Goal: Task Accomplishment & Management: Manage account settings

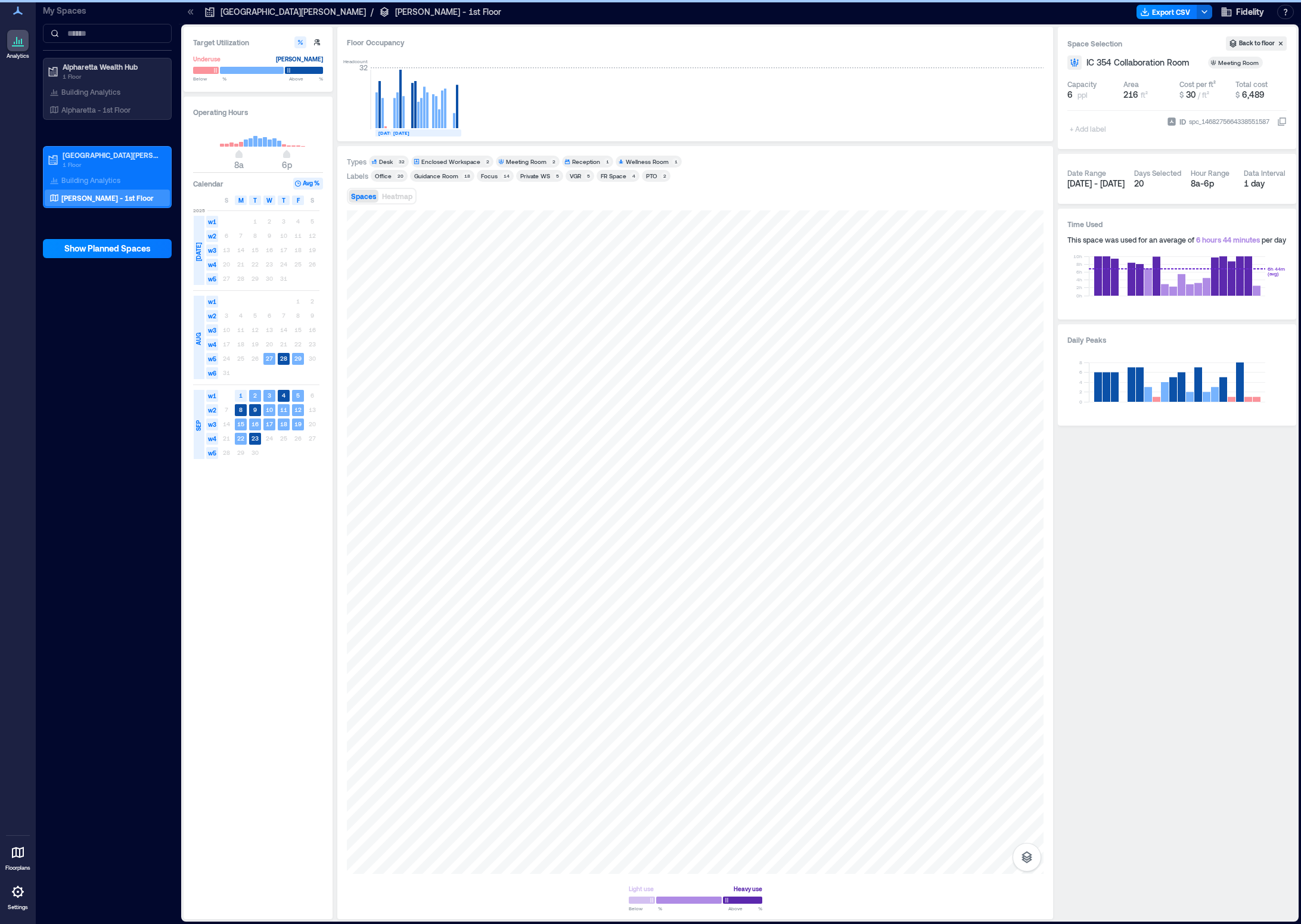
click at [13, 633] on icon at bounding box center [18, 852] width 12 height 11
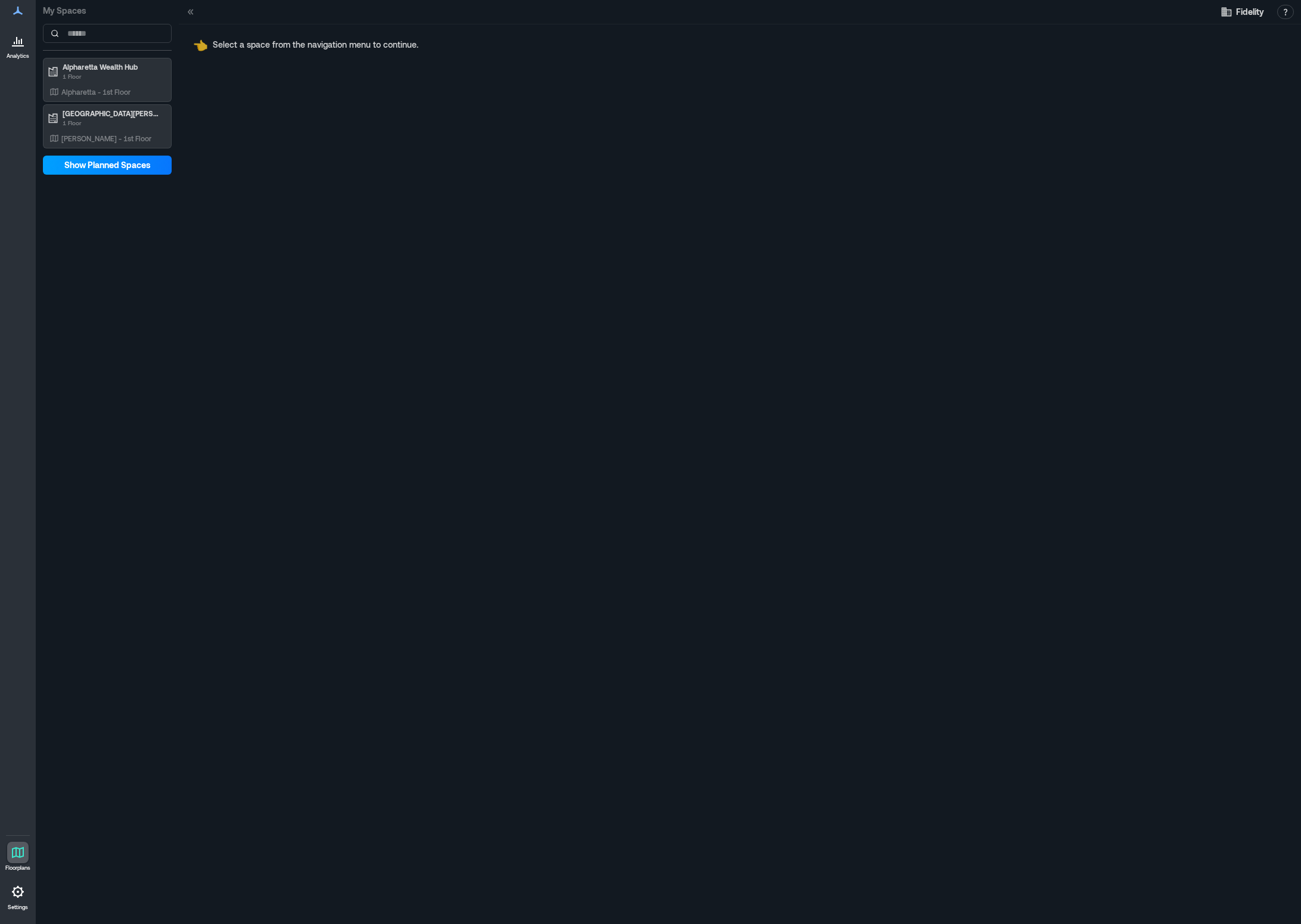
click at [100, 169] on span "Show Planned Spaces" at bounding box center [108, 164] width 87 height 12
click at [100, 169] on span "Hide Planned Spaces" at bounding box center [108, 164] width 83 height 12
click at [96, 140] on p "[PERSON_NAME] - 1st Floor" at bounding box center [105, 138] width 90 height 9
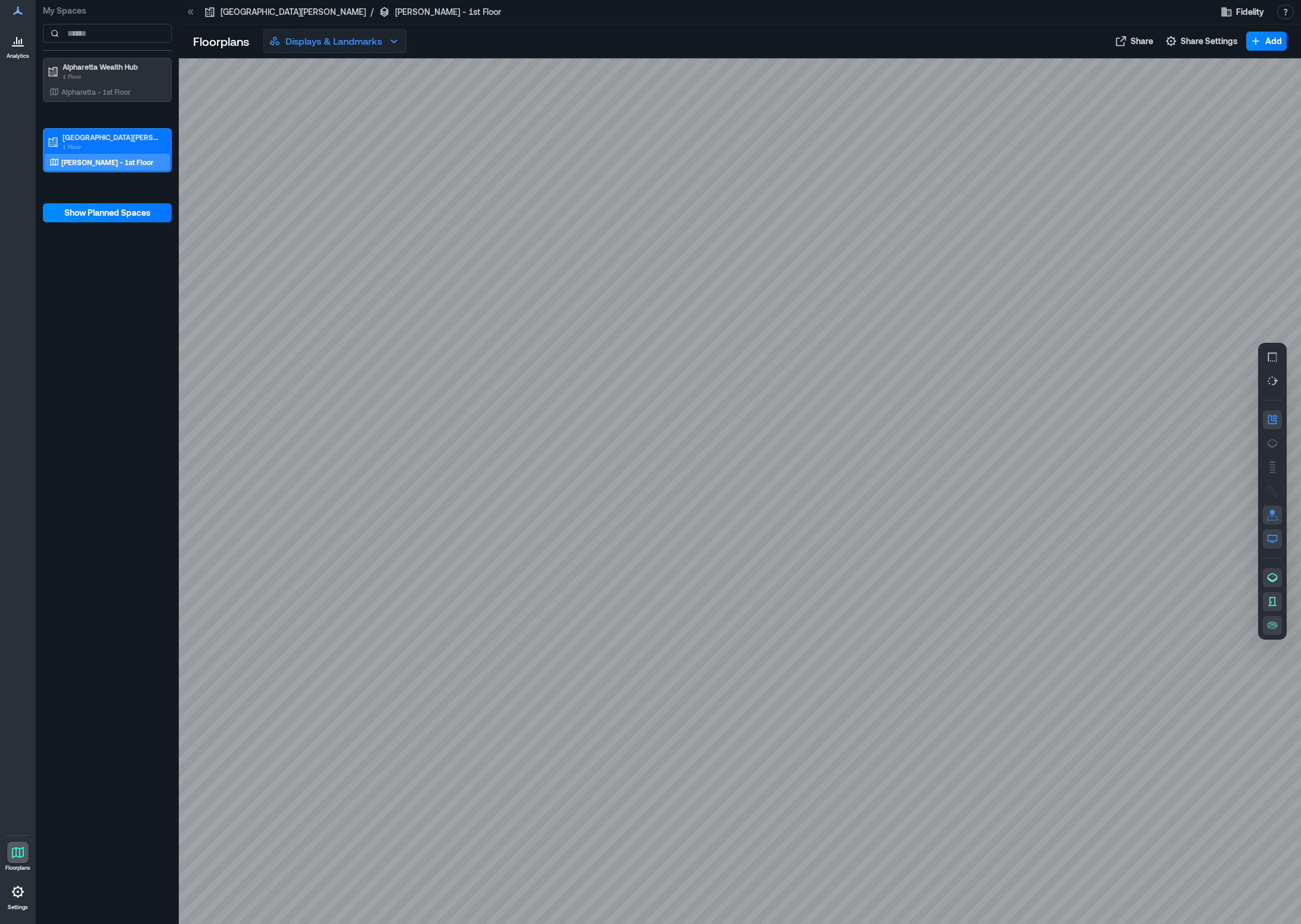
click at [392, 42] on icon "button" at bounding box center [393, 41] width 14 height 14
click at [348, 99] on p "Live Availability" at bounding box center [318, 93] width 63 height 14
click at [392, 30] on button "Live Availability" at bounding box center [334, 42] width 143 height 24
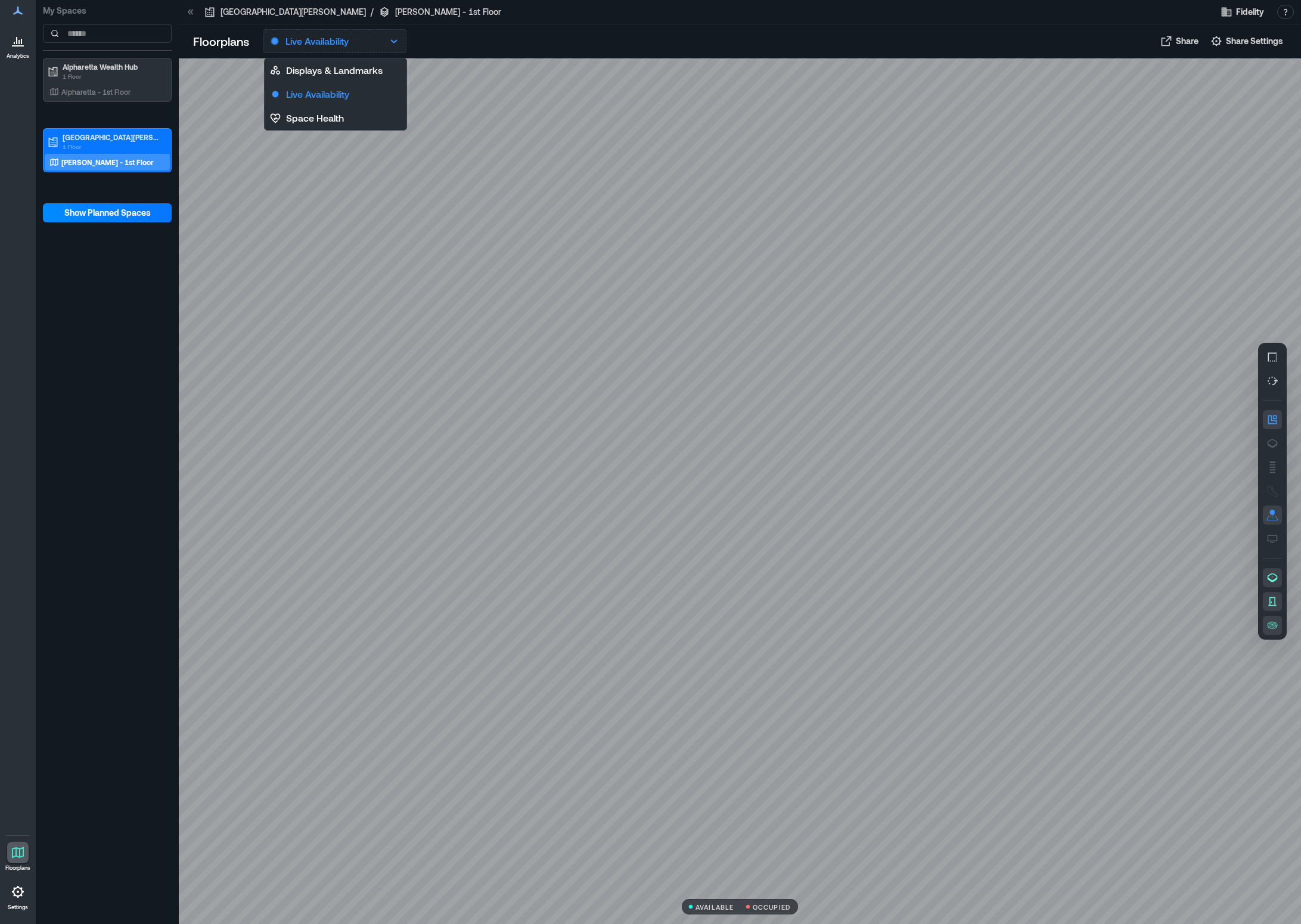
click at [392, 34] on icon "button" at bounding box center [393, 41] width 14 height 14
click at [549, 441] on div at bounding box center [741, 490] width 1123 height 865
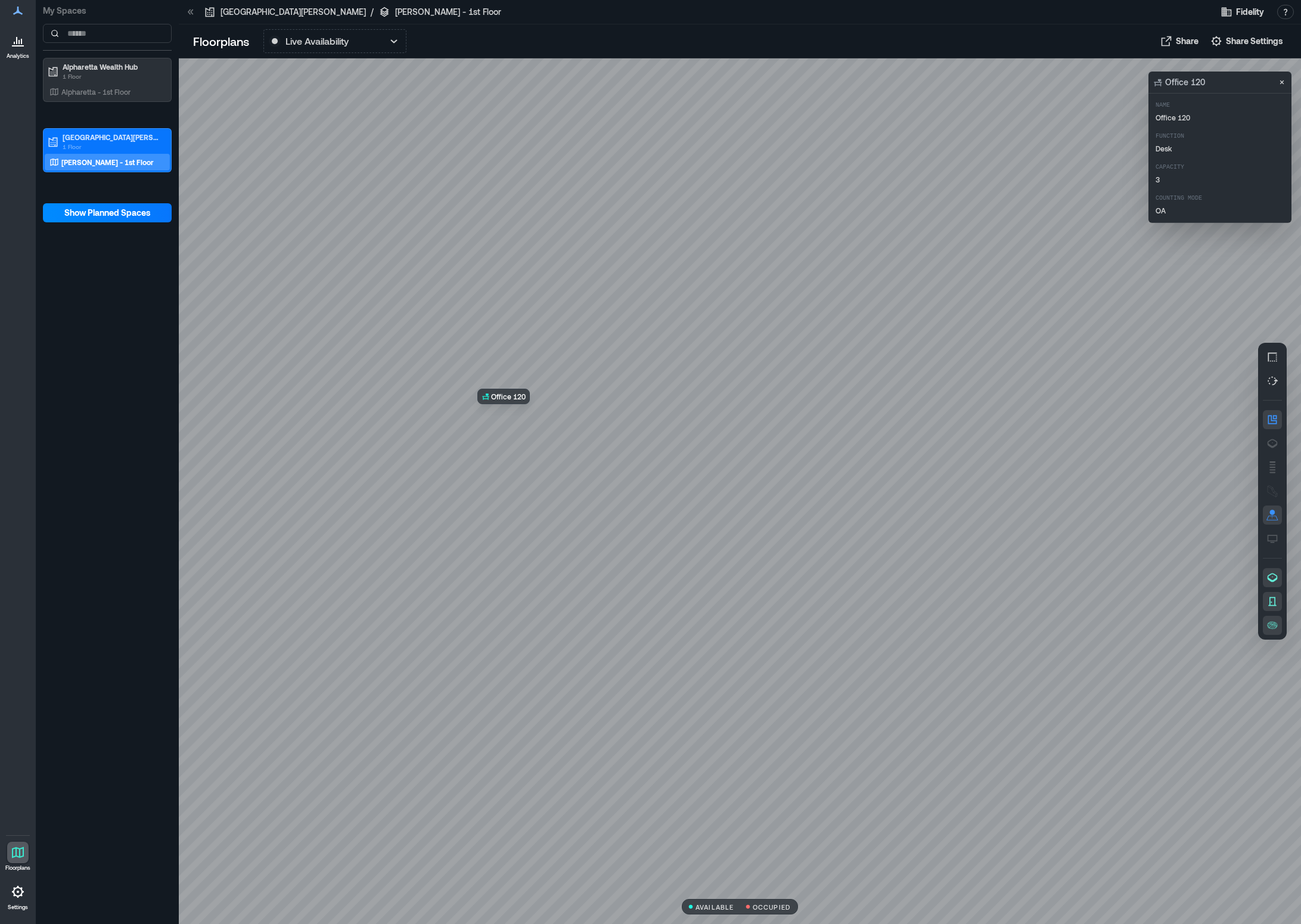
click at [549, 441] on div at bounding box center [741, 490] width 1123 height 865
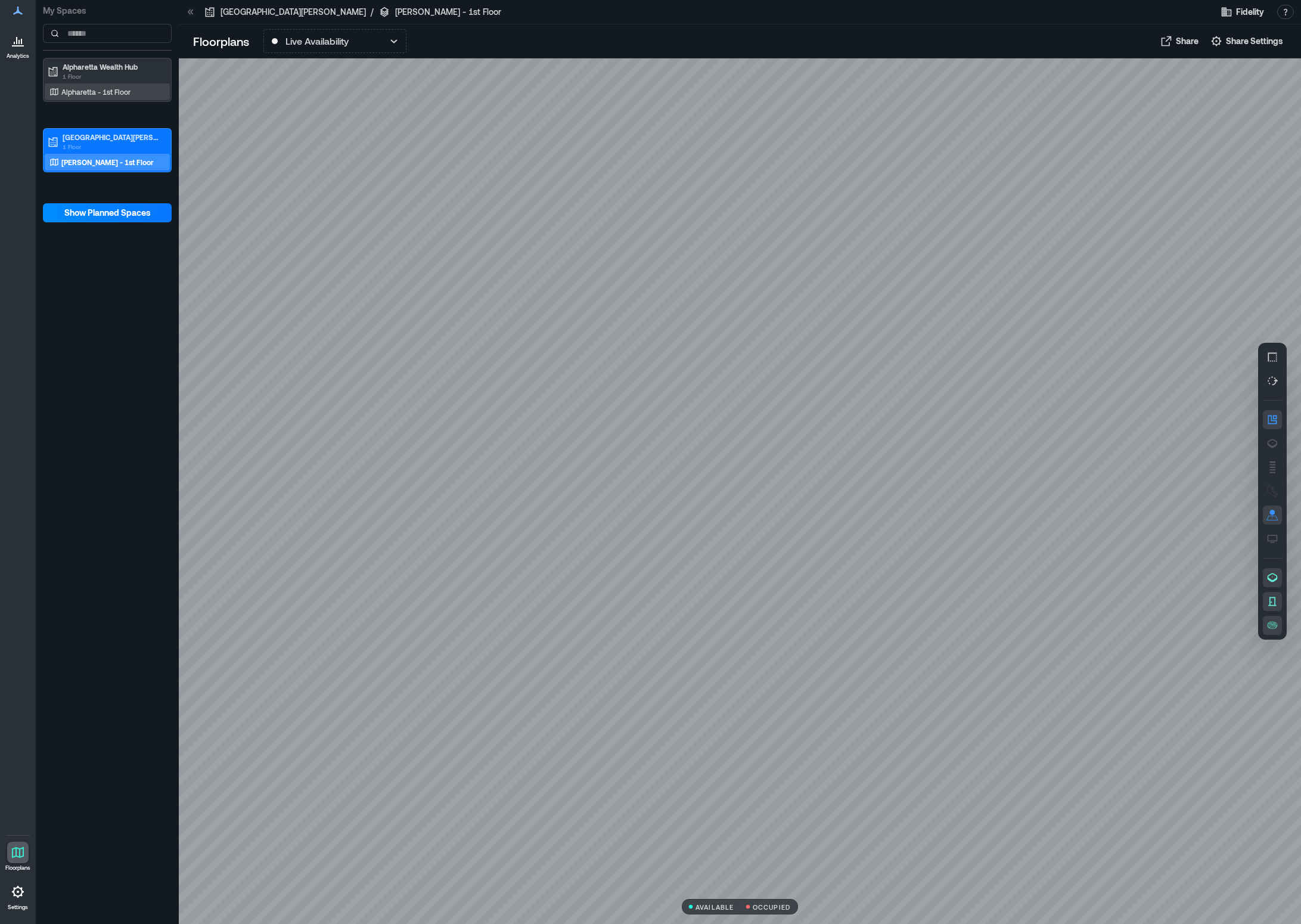
click at [97, 96] on p "Alpharetta - 1st Floor" at bounding box center [95, 91] width 69 height 9
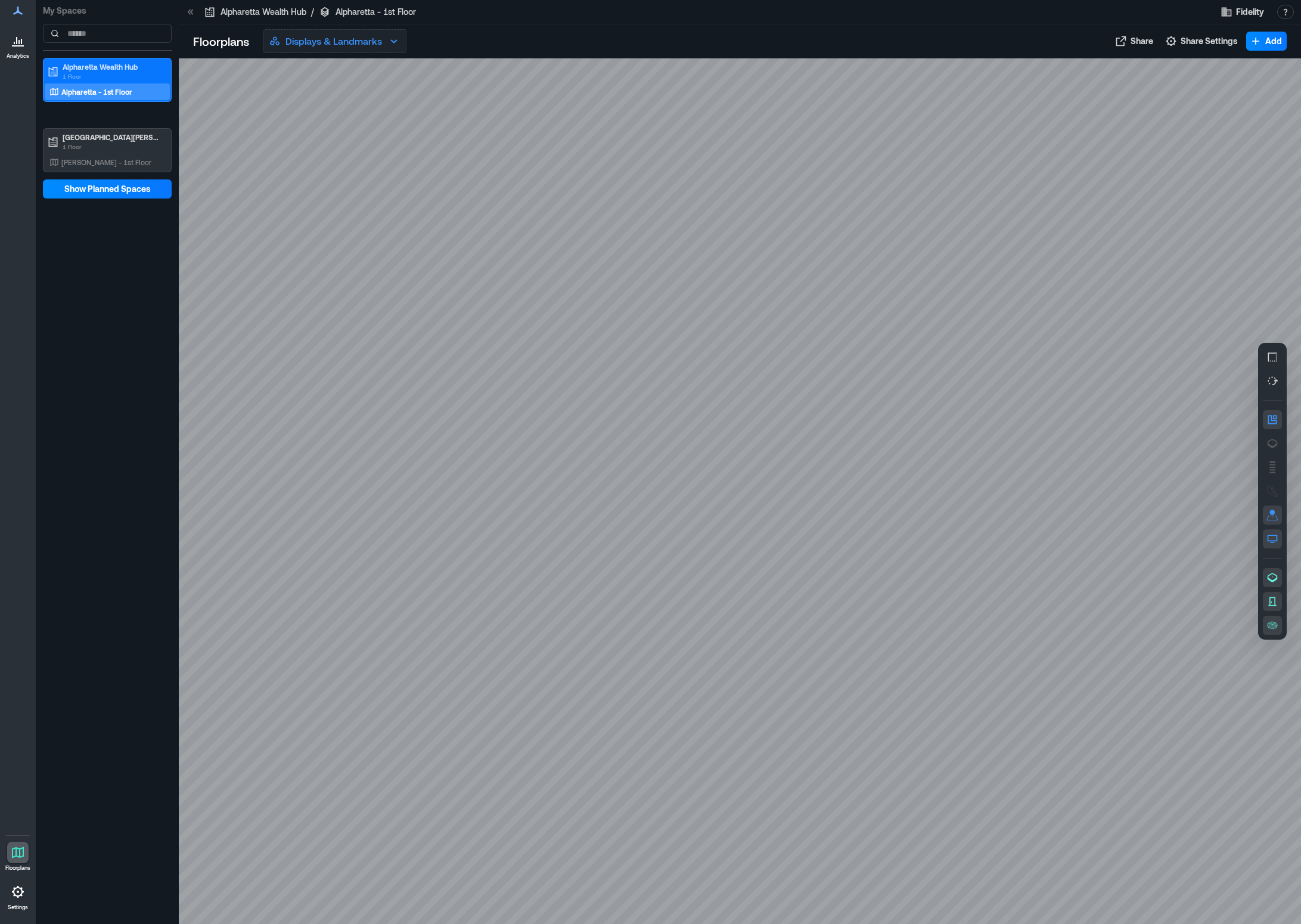
click at [390, 44] on icon "button" at bounding box center [393, 41] width 14 height 14
click at [364, 93] on button "Live Availability" at bounding box center [336, 94] width 142 height 24
click at [472, 537] on div at bounding box center [741, 490] width 1123 height 865
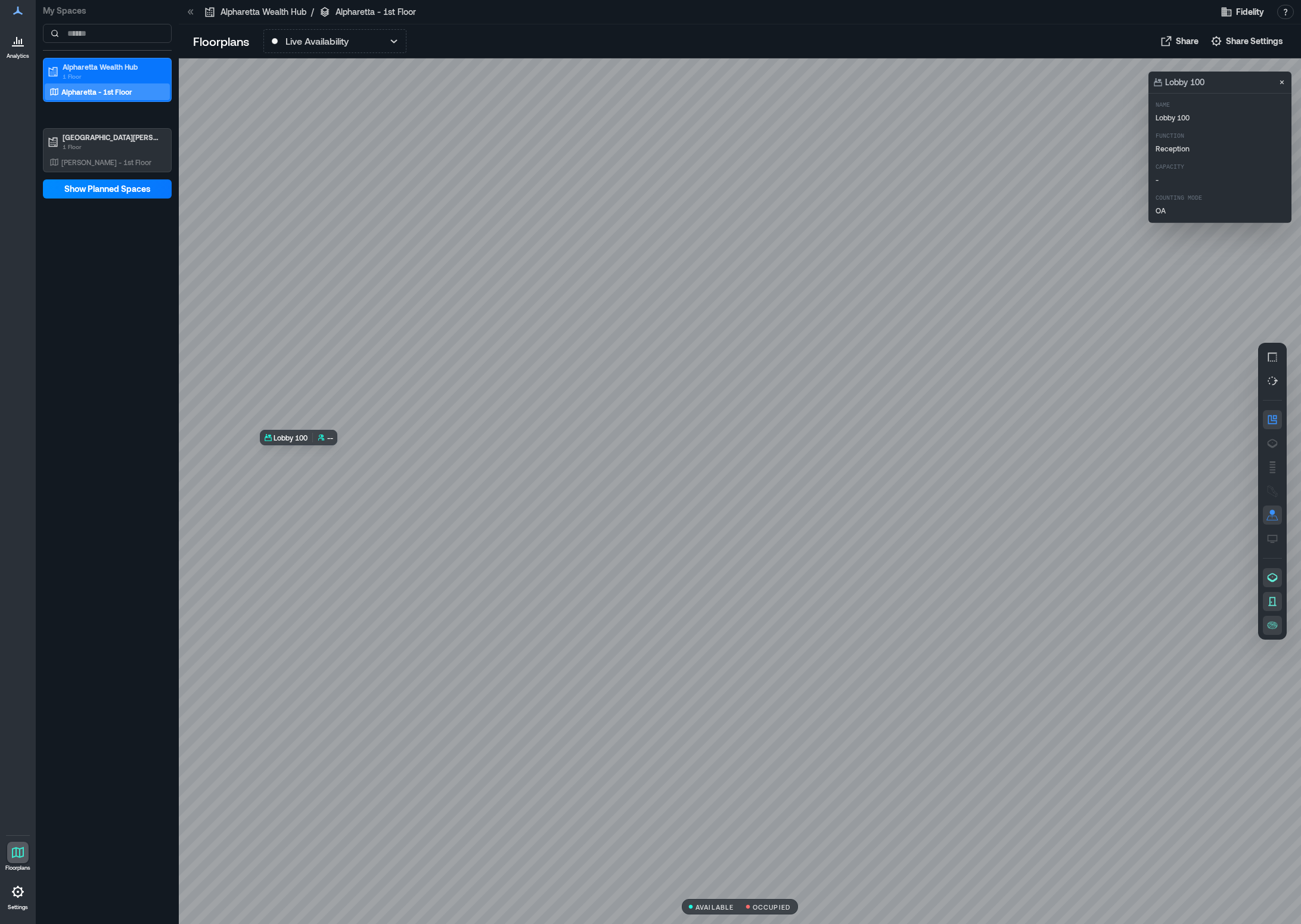
click at [453, 510] on div at bounding box center [741, 490] width 1123 height 865
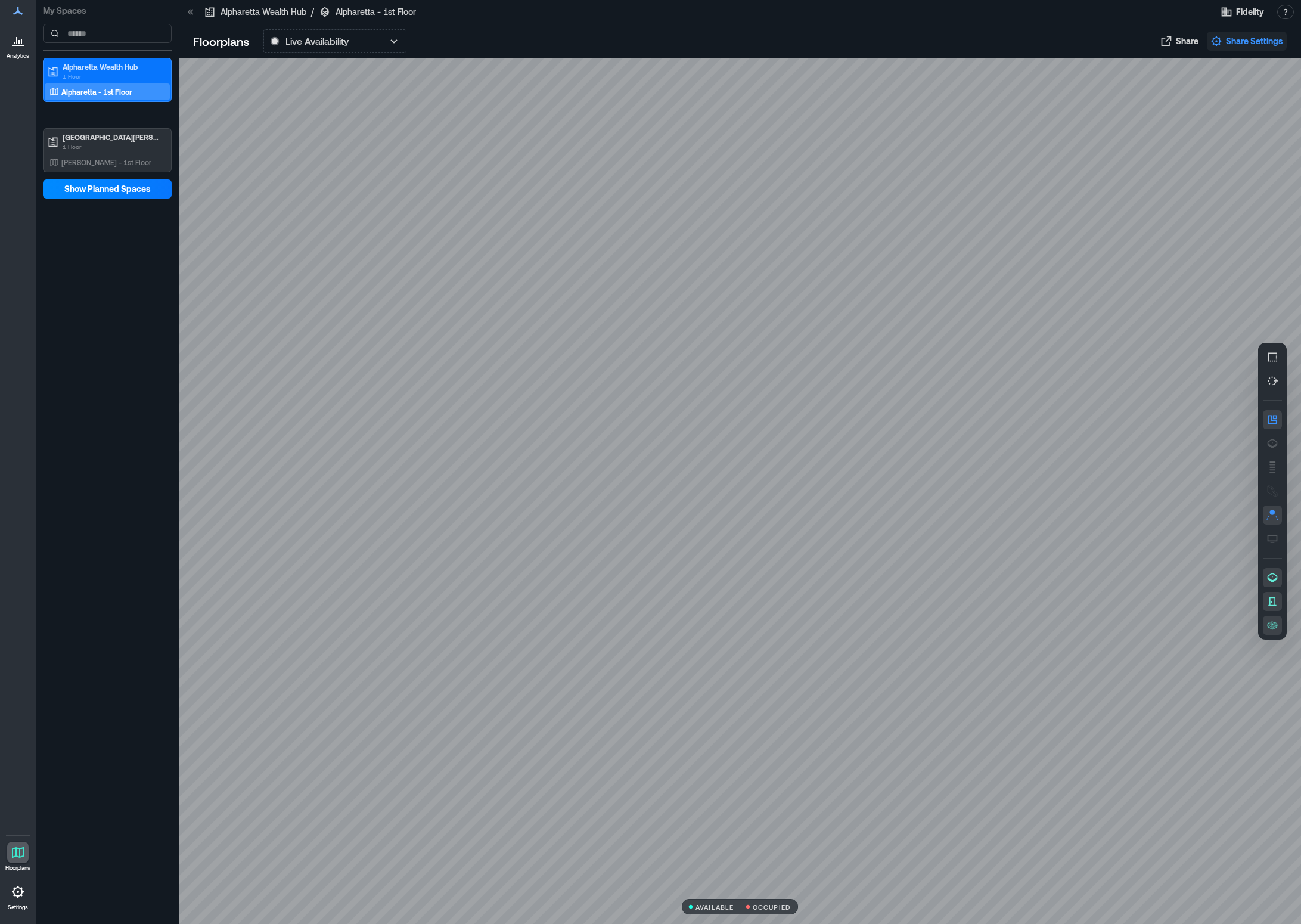
click at [1135, 44] on span "Share Settings" at bounding box center [1255, 41] width 57 height 12
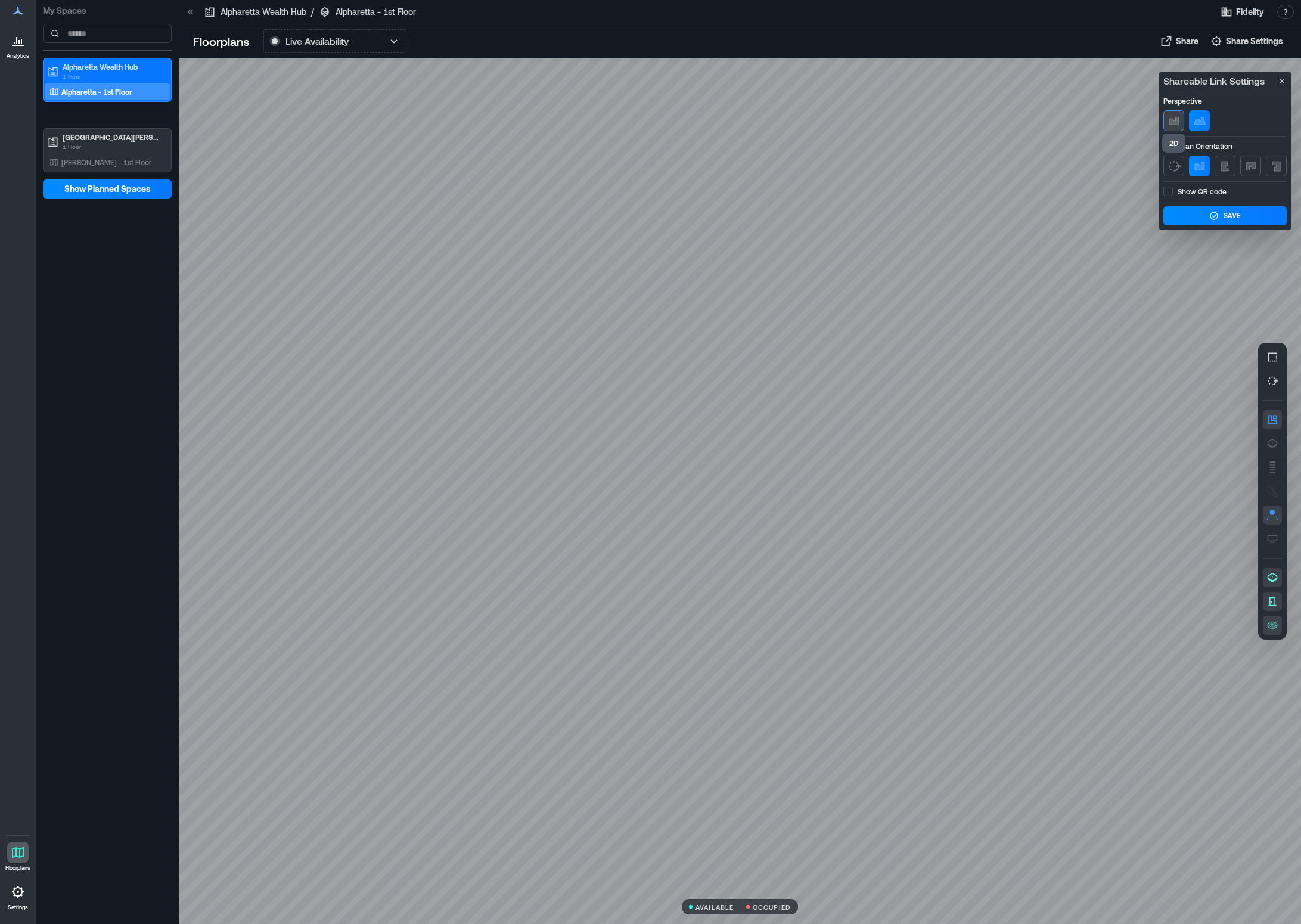
click at [1135, 121] on icon "button" at bounding box center [1174, 121] width 9 height 7
click at [1135, 119] on icon "button" at bounding box center [1210, 121] width 11 height 7
click at [993, 169] on div at bounding box center [741, 490] width 1123 height 865
drag, startPoint x: 922, startPoint y: 714, endPoint x: 849, endPoint y: 736, distance: 76.2
click at [849, 633] on div at bounding box center [741, 490] width 1123 height 865
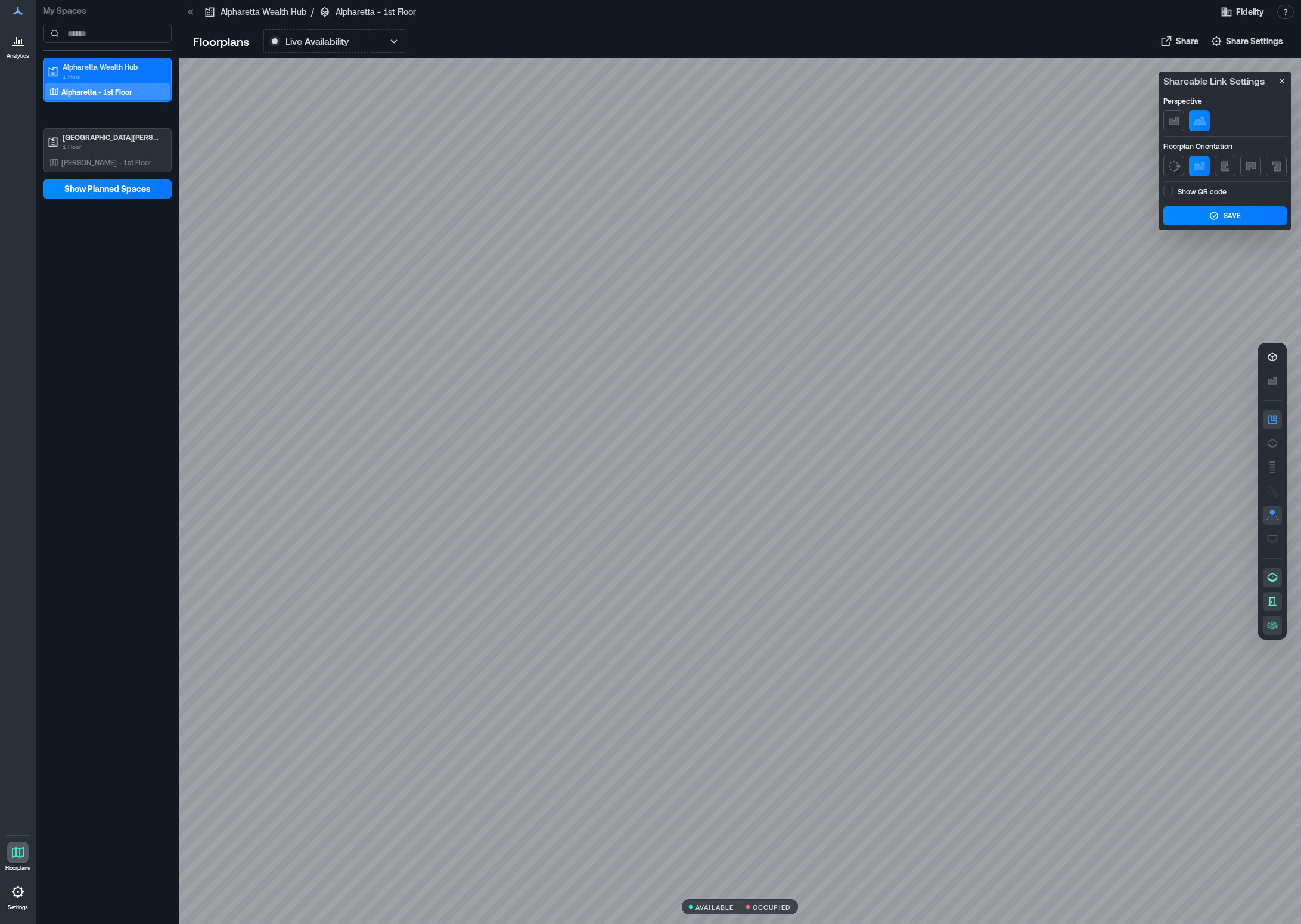
drag, startPoint x: 867, startPoint y: 739, endPoint x: 814, endPoint y: 748, distance: 53.8
drag, startPoint x: 1008, startPoint y: 220, endPoint x: 909, endPoint y: 228, distance: 99.3
click at [909, 228] on div at bounding box center [741, 490] width 1123 height 865
click at [1135, 168] on icon "button" at bounding box center [1174, 165] width 14 height 14
click at [1135, 166] on icon "button" at bounding box center [1199, 165] width 14 height 14
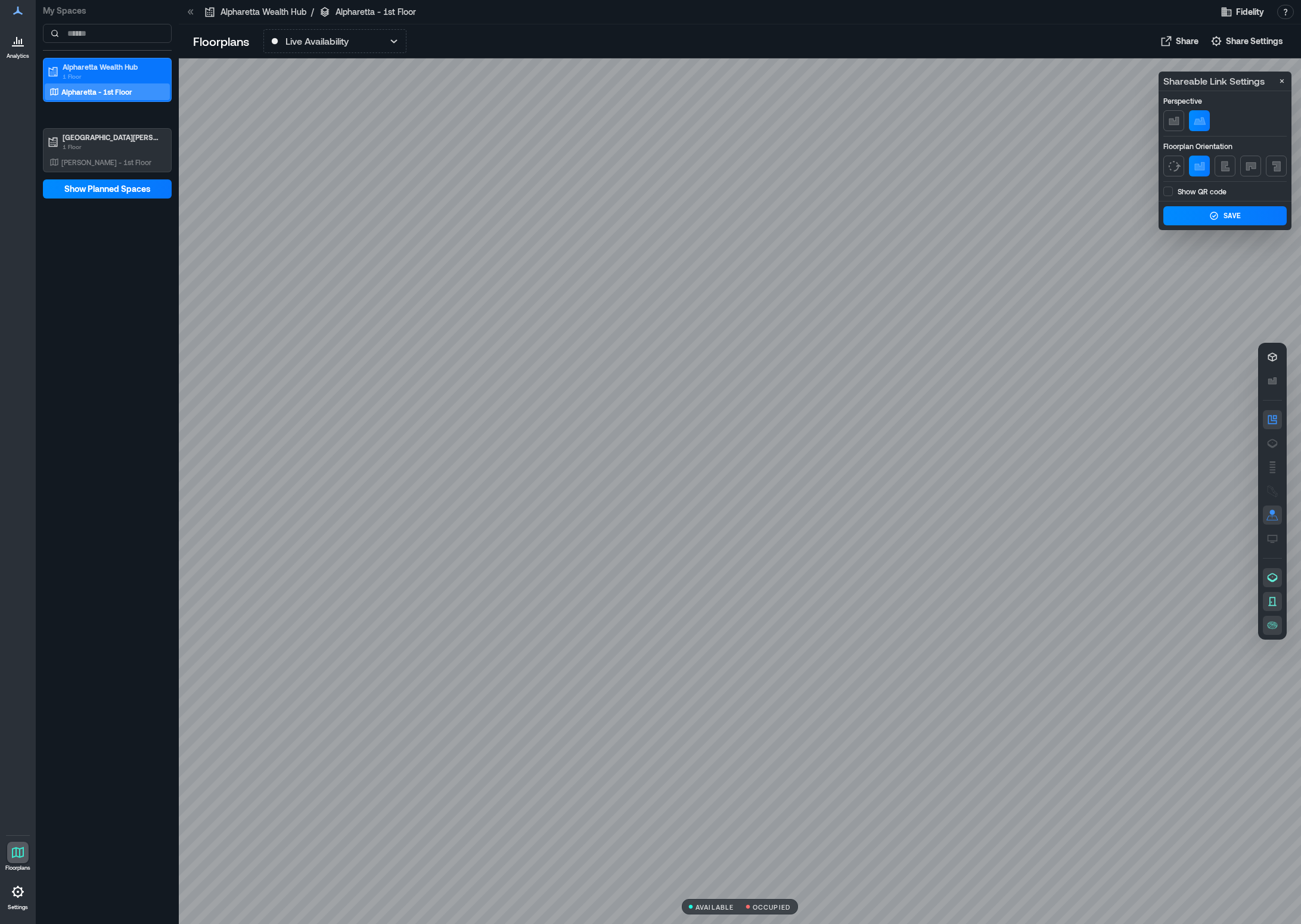
click at [1000, 202] on div at bounding box center [741, 490] width 1123 height 865
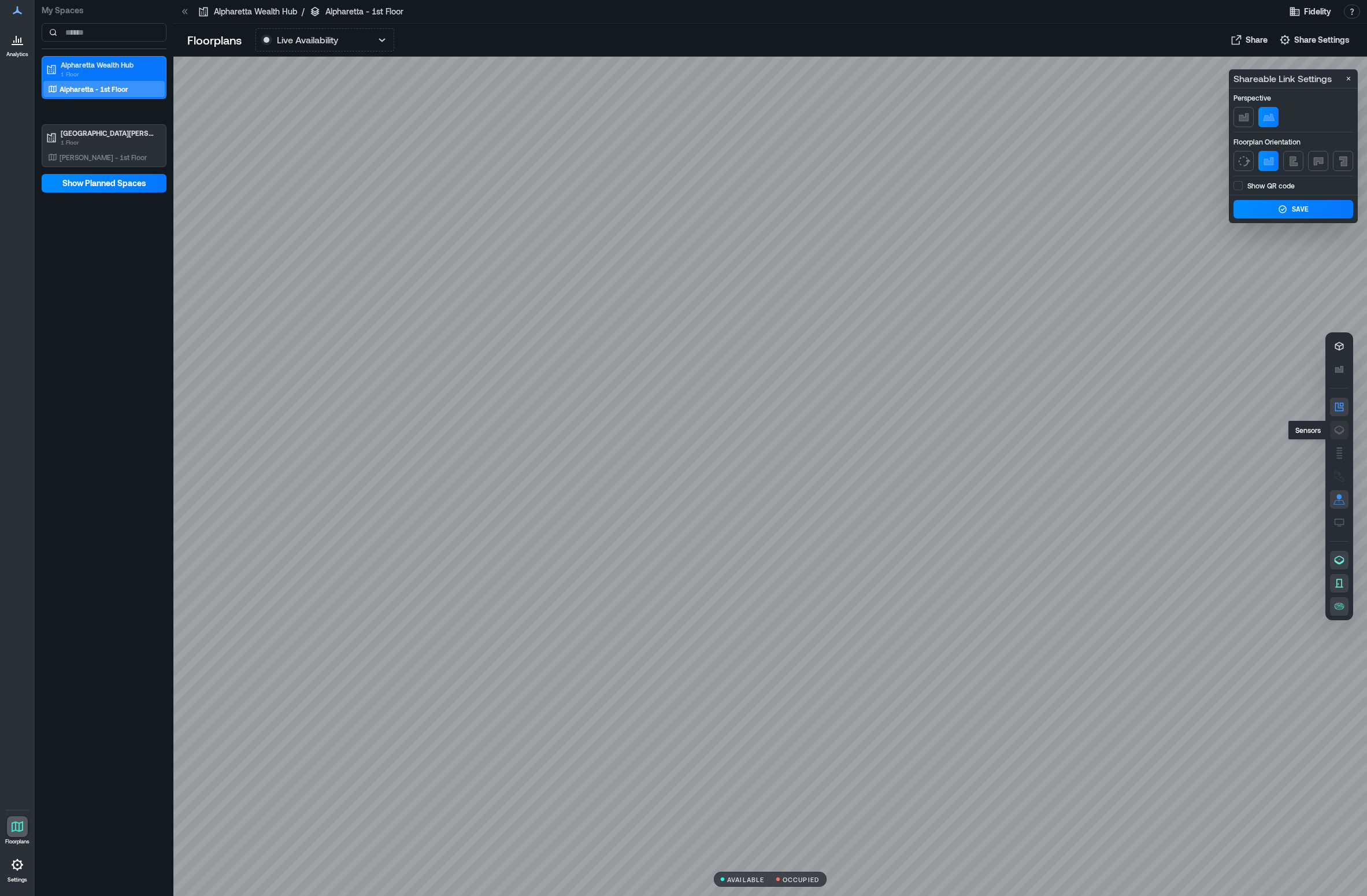
click at [1100, 429] on icon "button" at bounding box center [1338, 430] width 12 height 12
click at [1100, 454] on icon "button" at bounding box center [1338, 453] width 12 height 12
click at [1100, 495] on rect "button" at bounding box center [1338, 496] width 4 height 4
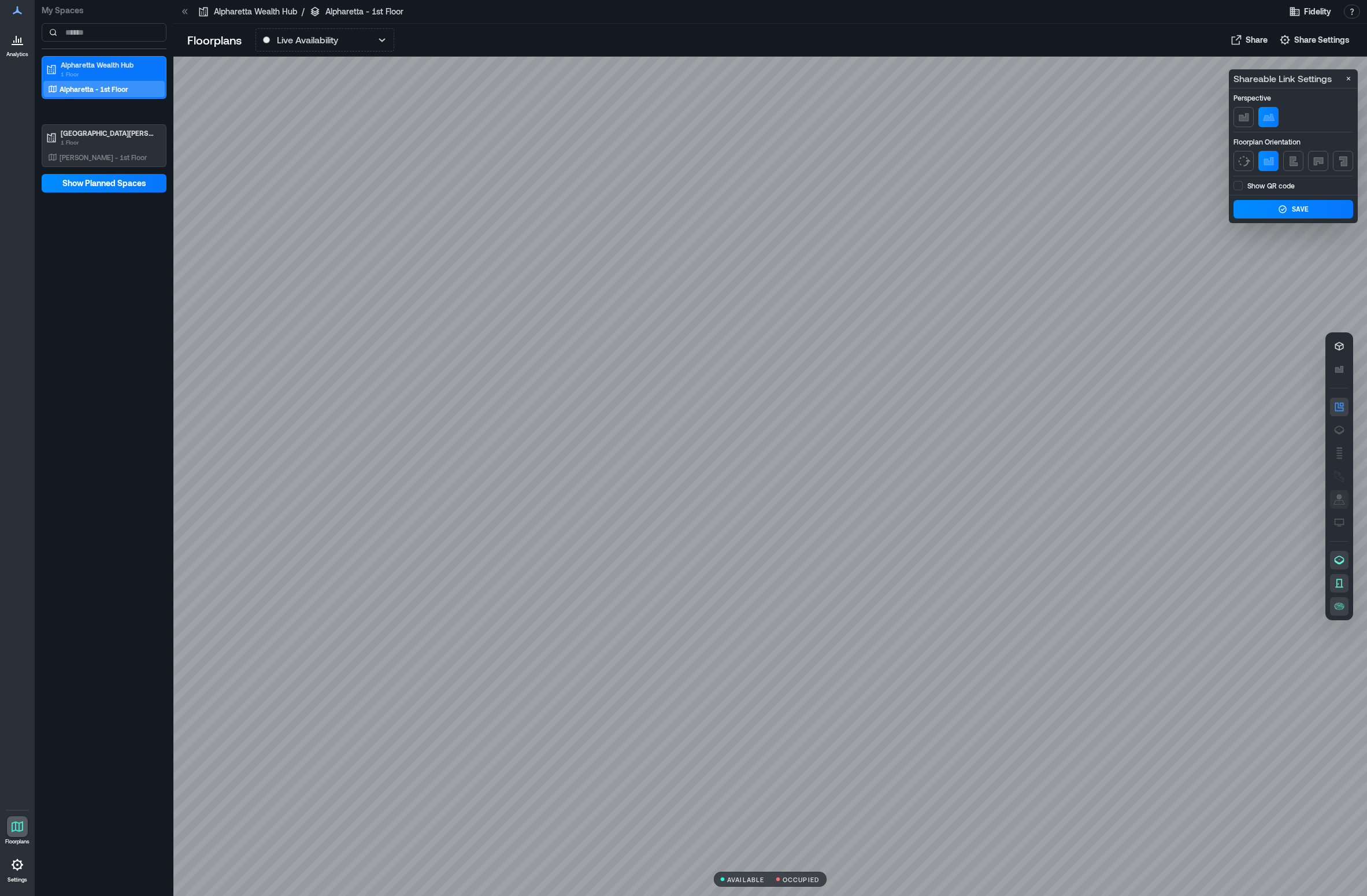
click at [1100, 499] on icon "button" at bounding box center [1338, 499] width 12 height 12
click at [1100, 520] on icon "button" at bounding box center [1338, 522] width 12 height 12
click at [1100, 521] on icon "button" at bounding box center [1338, 522] width 12 height 12
click at [1100, 559] on icon "button" at bounding box center [1338, 559] width 12 height 12
click at [1100, 559] on icon "button" at bounding box center [1338, 559] width 12 height 12
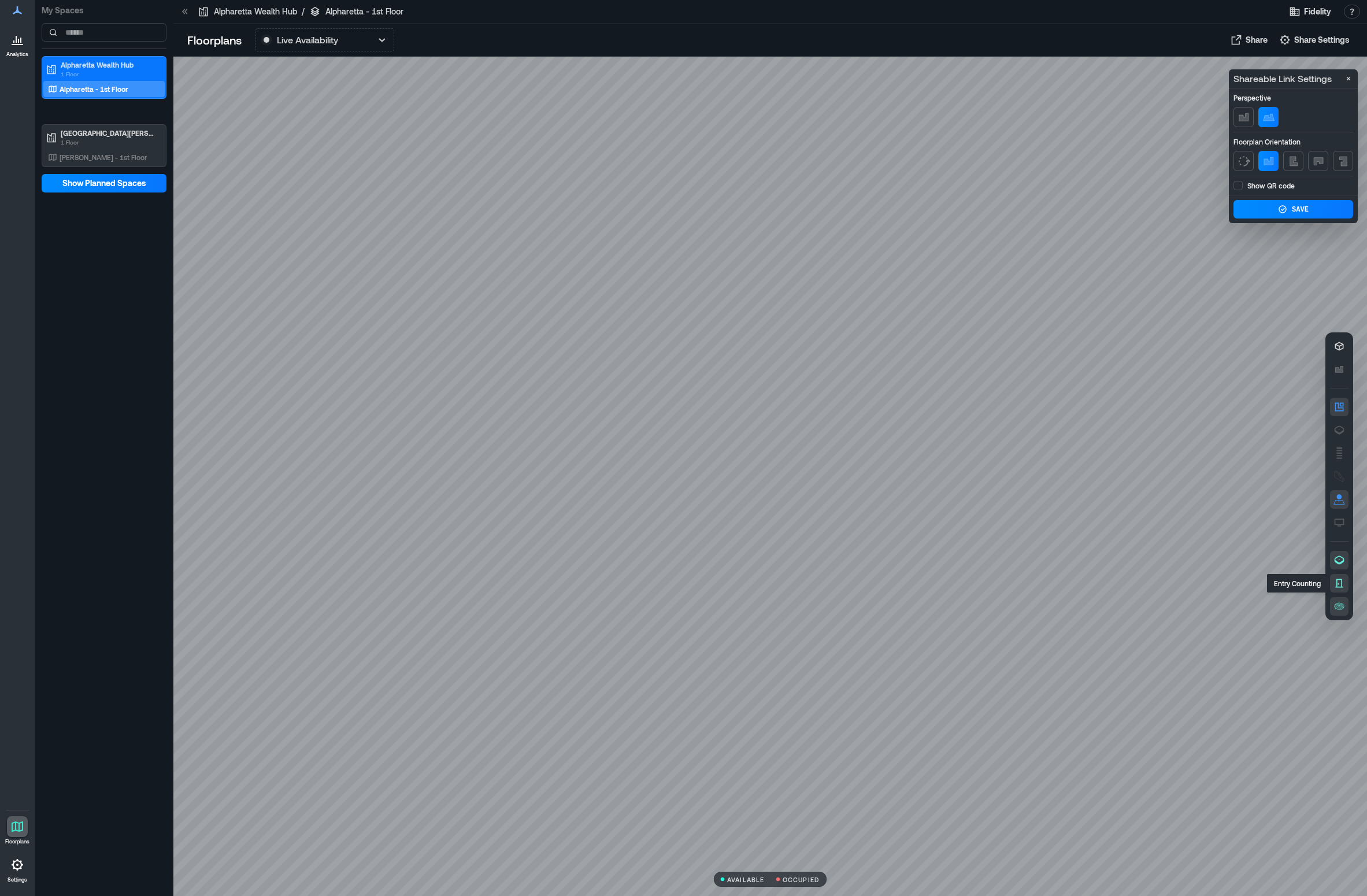
click at [1100, 580] on icon "button" at bounding box center [1338, 583] width 12 height 12
click at [1100, 581] on icon "button" at bounding box center [1338, 583] width 12 height 12
click at [1100, 605] on icon "button" at bounding box center [1339, 606] width 10 height 7
click at [1100, 604] on icon "button" at bounding box center [1338, 606] width 12 height 12
click at [108, 159] on p "[PERSON_NAME] - 1st Floor" at bounding box center [102, 157] width 87 height 9
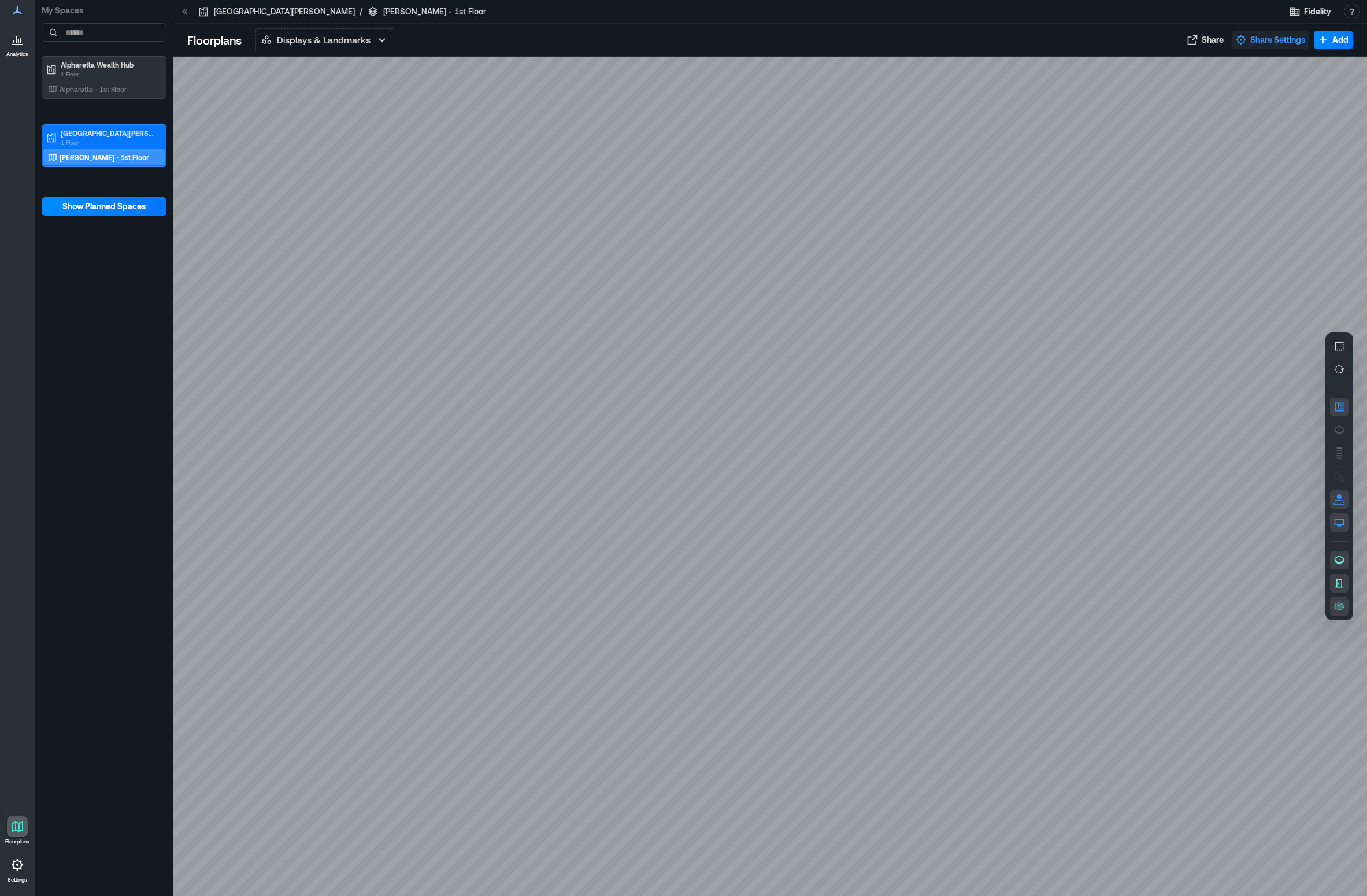
click at [1100, 43] on span "Share Settings" at bounding box center [1277, 39] width 56 height 12
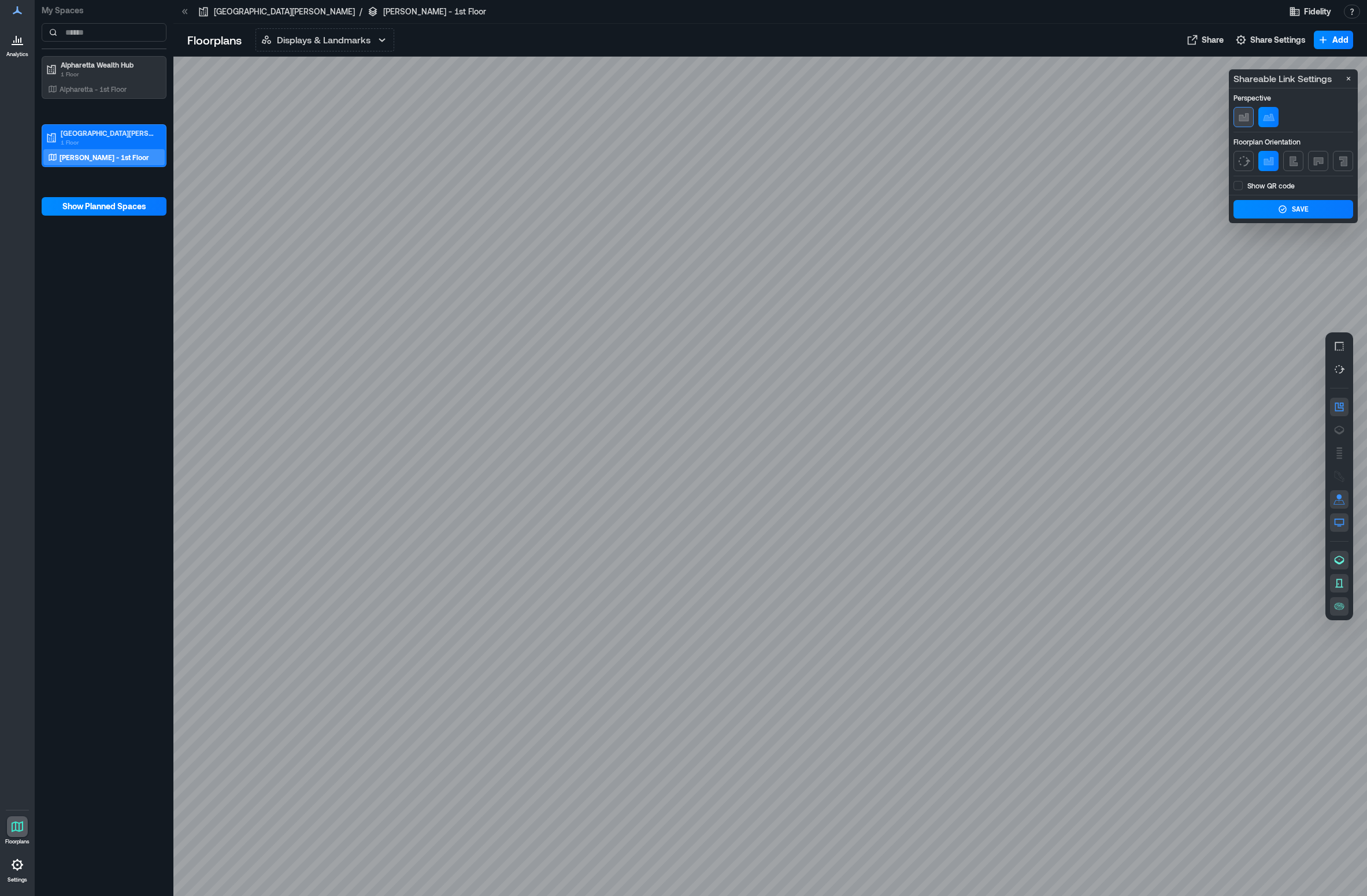
click at [1100, 120] on icon "button" at bounding box center [1243, 117] width 9 height 7
click at [1100, 116] on icon "button" at bounding box center [1278, 117] width 11 height 7
click at [98, 90] on p "Alpharetta - 1st Floor" at bounding box center [92, 89] width 67 height 9
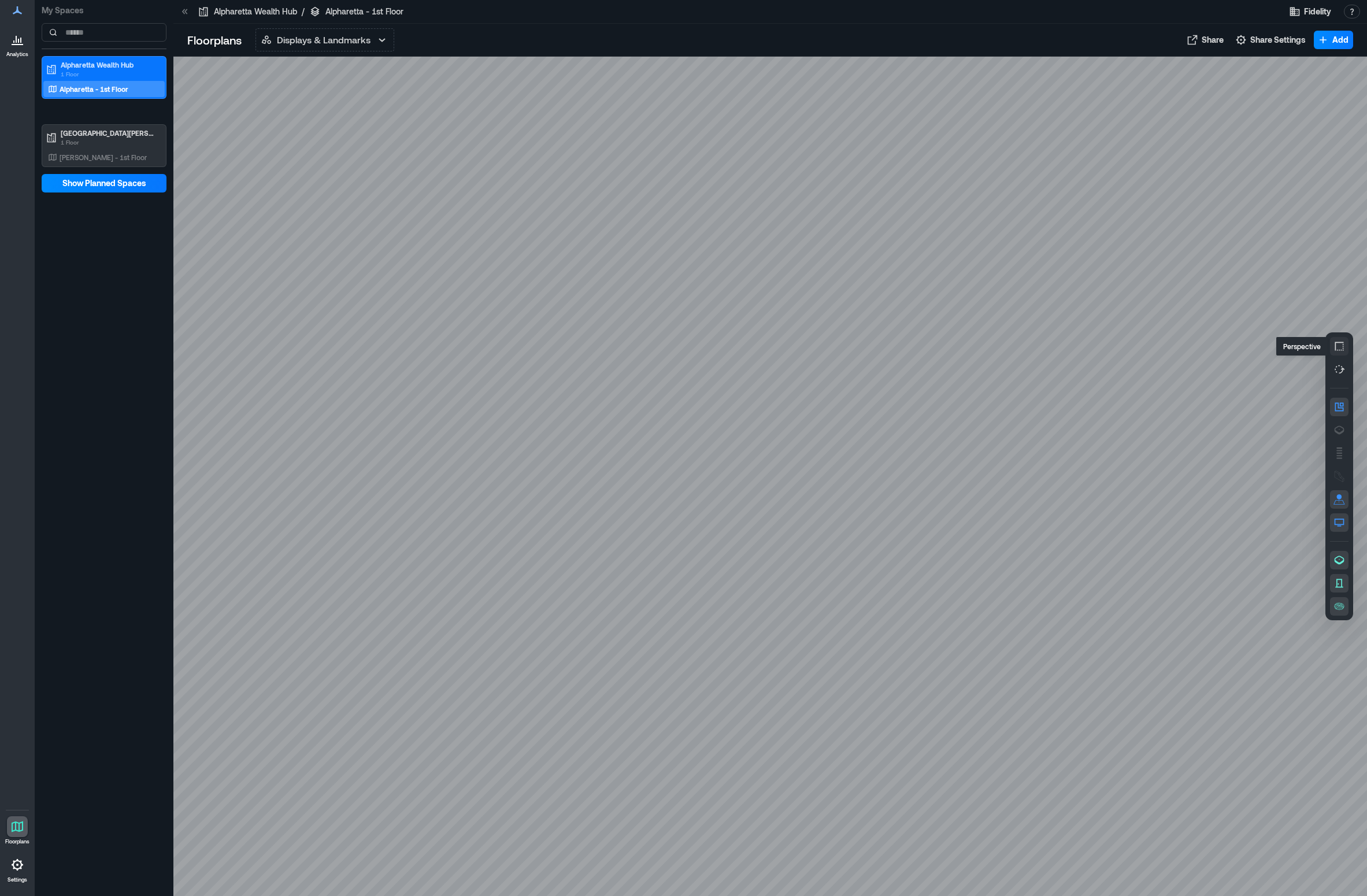
click at [1100, 345] on icon "button" at bounding box center [1338, 346] width 12 height 12
click at [927, 235] on div at bounding box center [770, 475] width 1193 height 839
click at [551, 491] on div at bounding box center [770, 475] width 1193 height 839
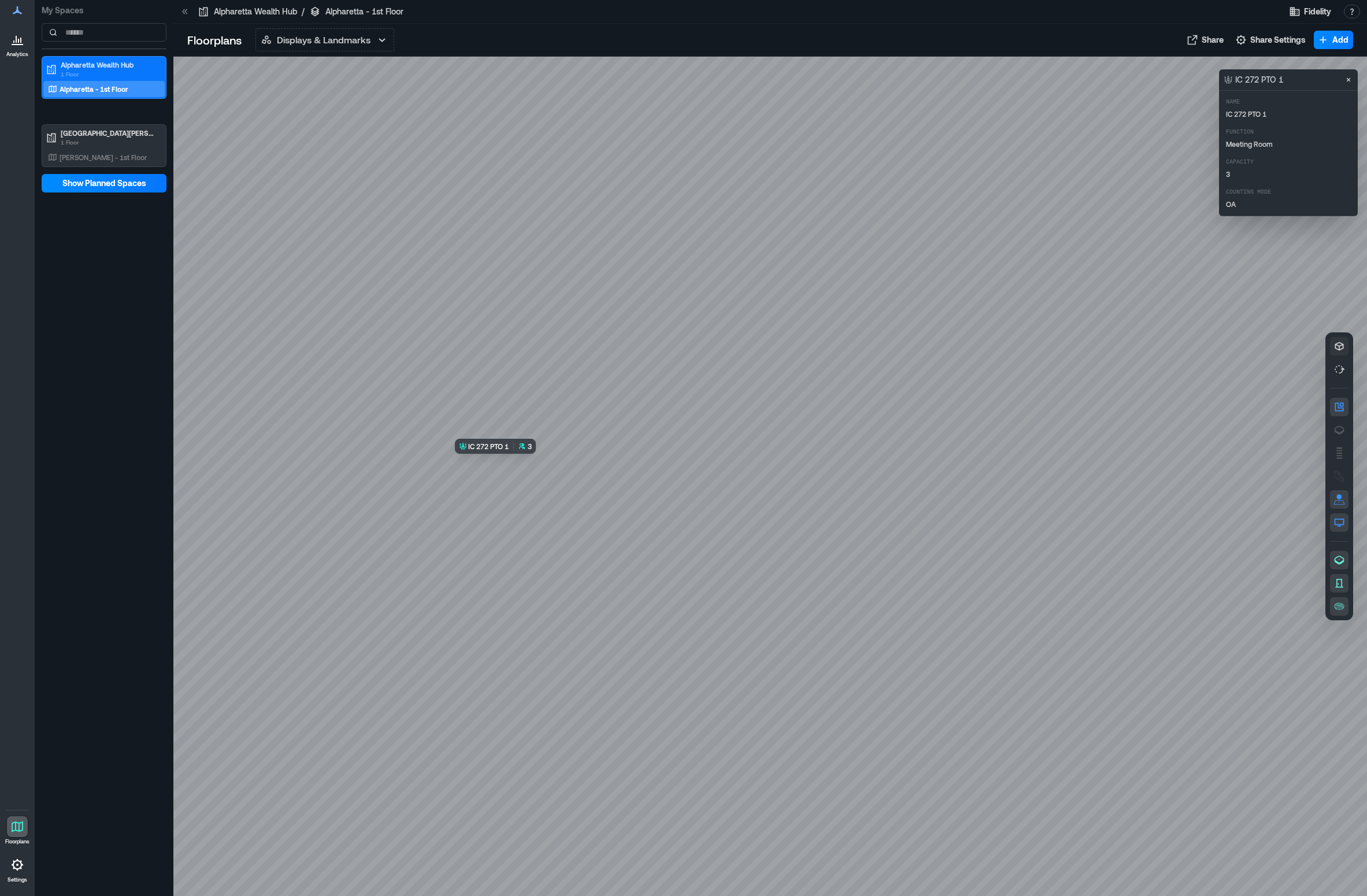
click at [545, 478] on div at bounding box center [770, 475] width 1193 height 839
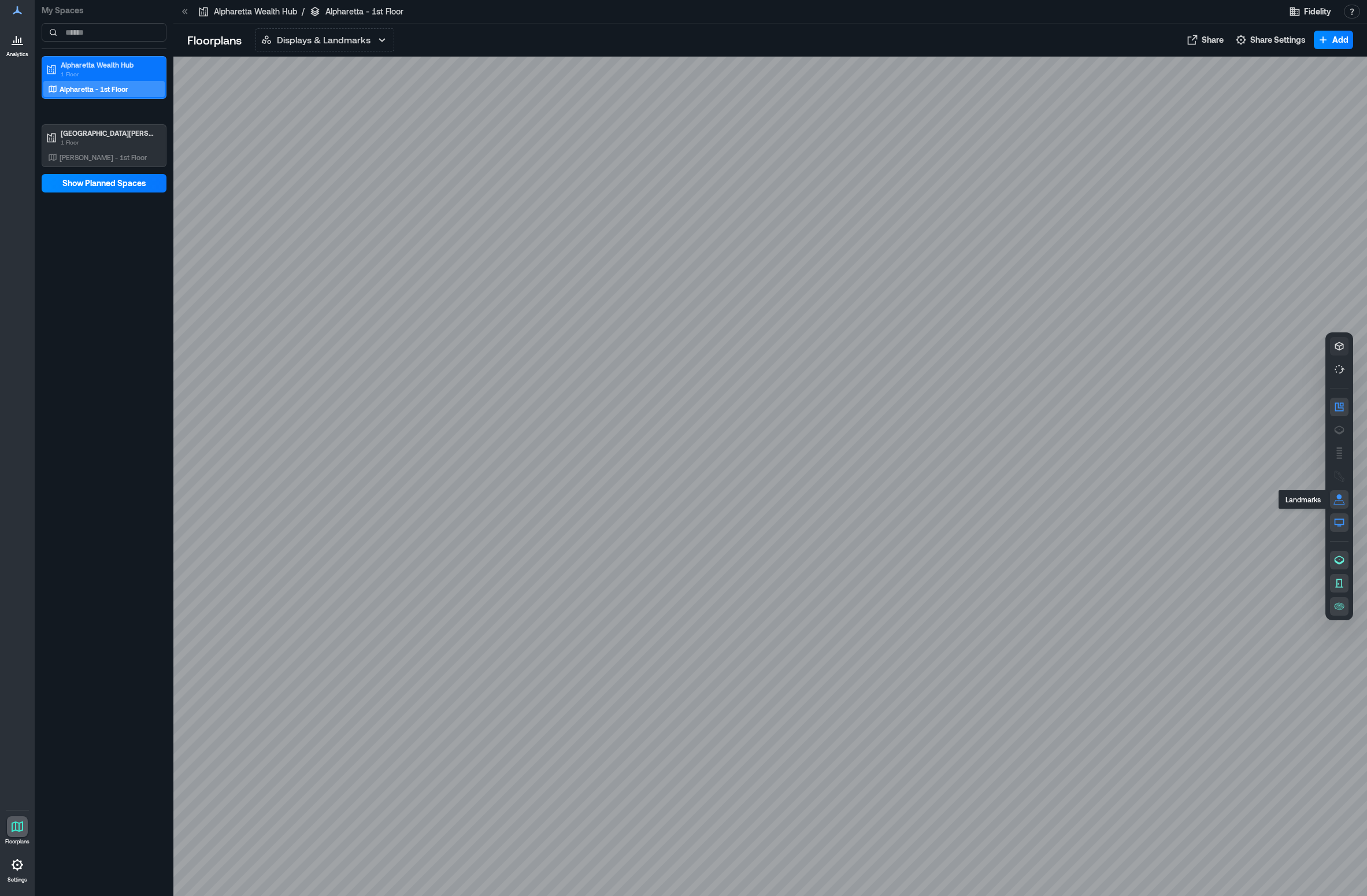
click at [1100, 501] on icon "button" at bounding box center [1338, 501] width 12 height 5
click at [1100, 497] on icon "button" at bounding box center [1338, 499] width 12 height 12
click at [1100, 39] on icon "button" at bounding box center [1241, 39] width 10 height 10
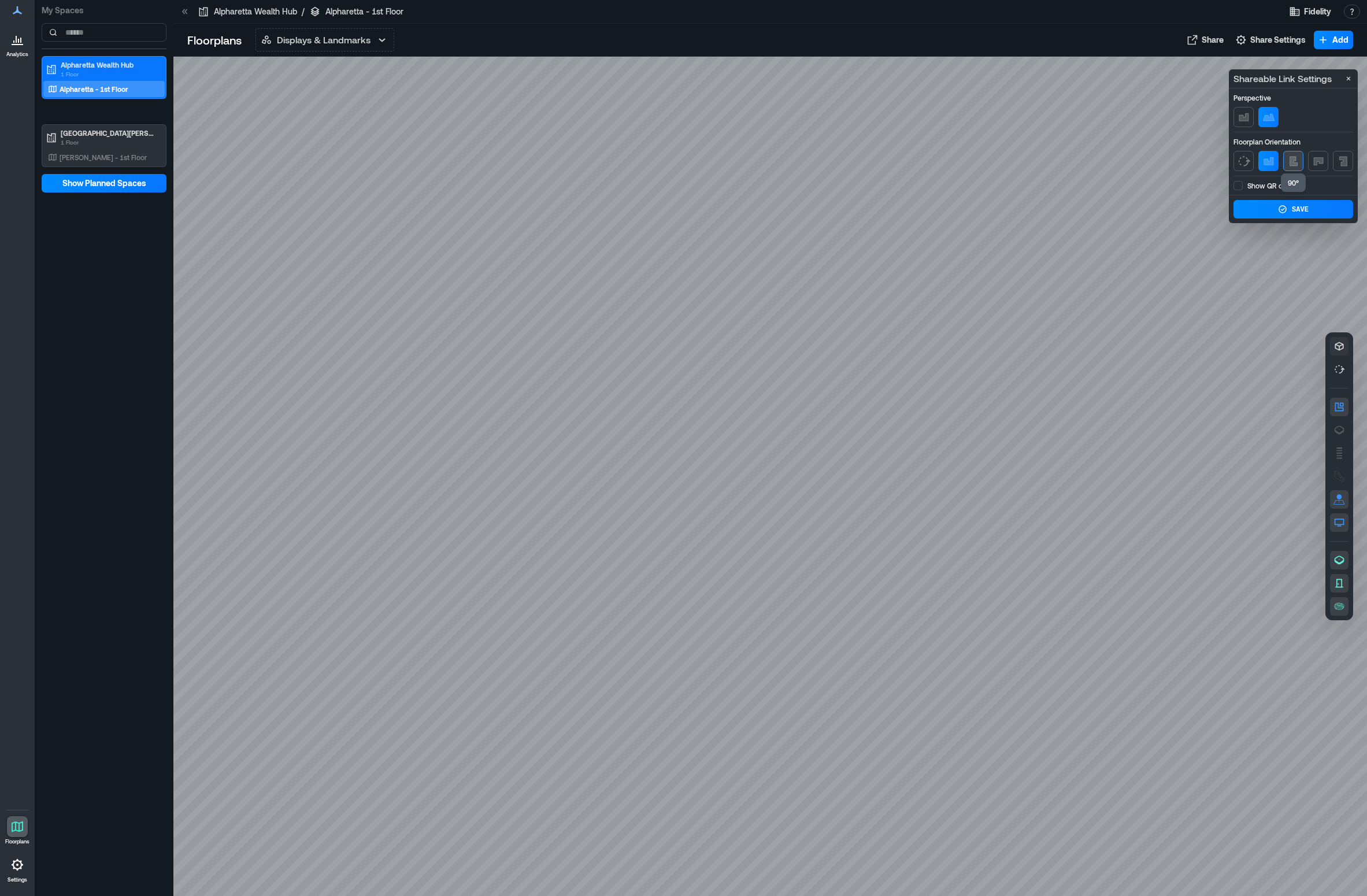
click at [1100, 165] on icon "button" at bounding box center [1293, 160] width 7 height 9
click at [1100, 165] on button "button" at bounding box center [1318, 160] width 21 height 21
click at [1100, 163] on button "button" at bounding box center [1268, 160] width 21 height 21
click at [1100, 188] on span at bounding box center [1238, 185] width 9 height 9
click at [1100, 188] on icon at bounding box center [1237, 184] width 8 height 13
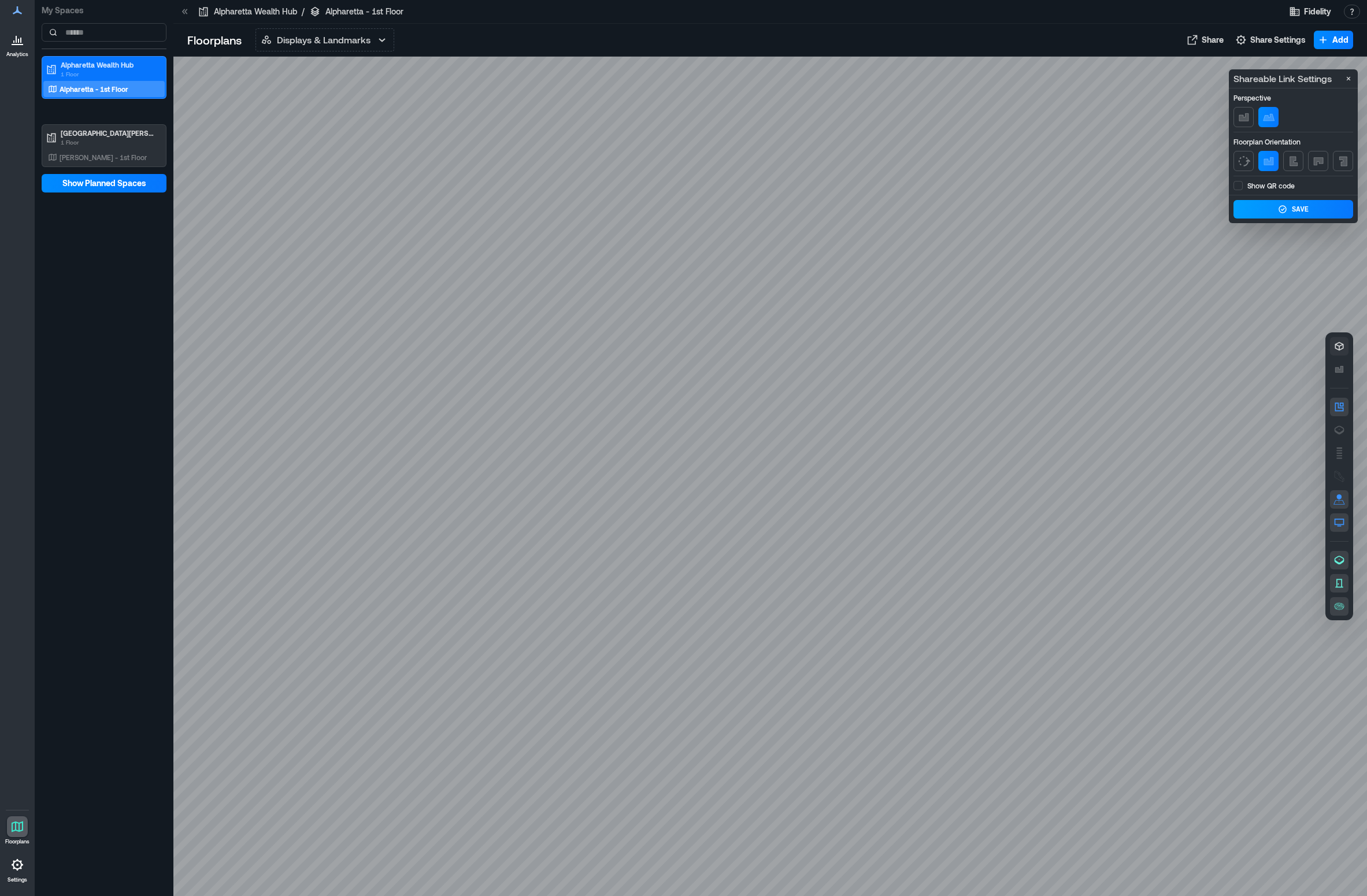
click at [1100, 209] on button "Save" at bounding box center [1294, 209] width 120 height 19
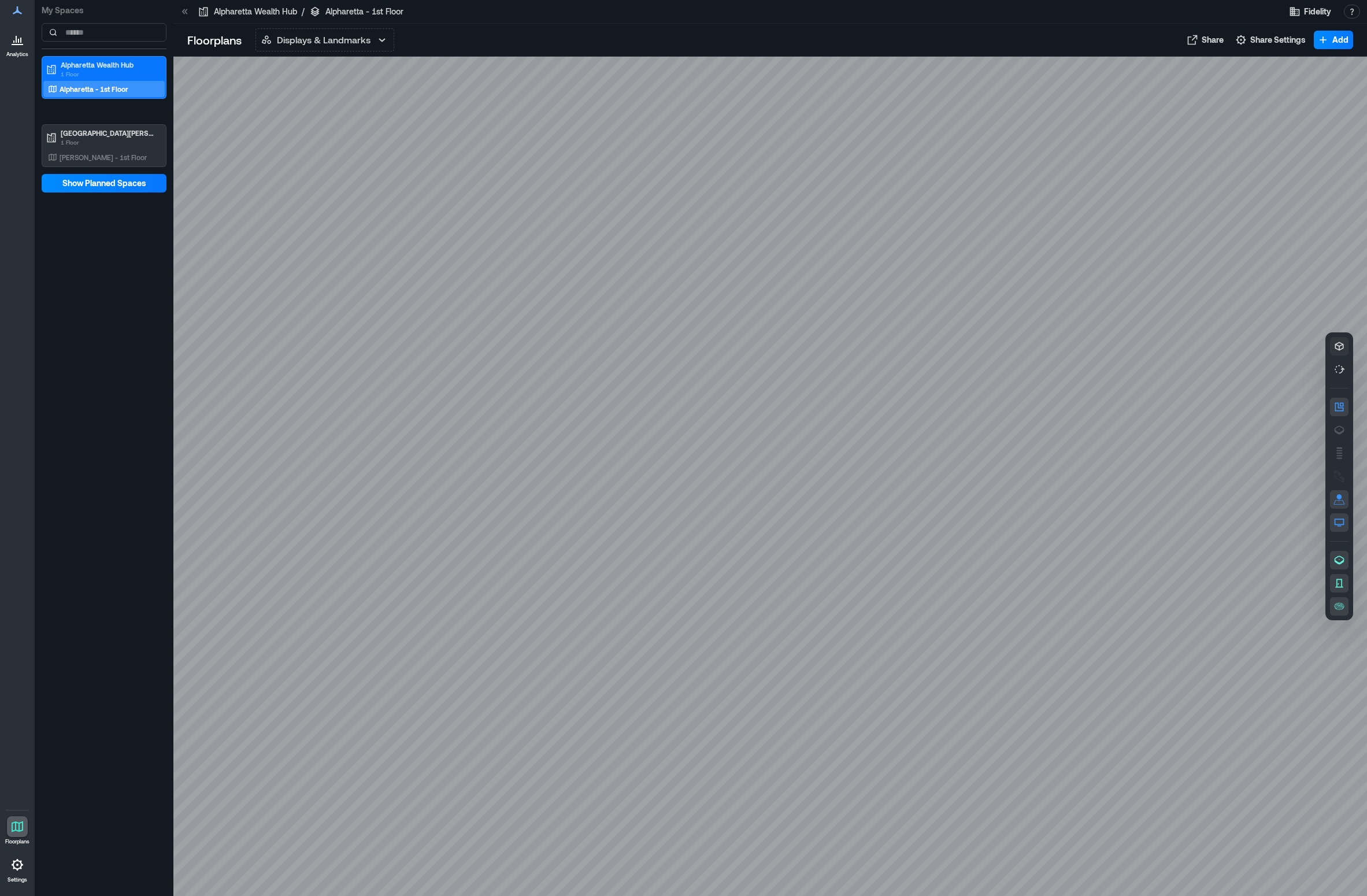
click at [375, 27] on div "Floorplans Displays & Landmarks Displays & Landmarks Live Availability Space He…" at bounding box center [770, 39] width 1193 height 33
click at [369, 34] on p "Displays & Landmarks" at bounding box center [323, 39] width 94 height 13
click at [344, 113] on button "Space Health" at bounding box center [326, 115] width 138 height 23
click at [370, 41] on button "Space Health" at bounding box center [324, 40] width 139 height 23
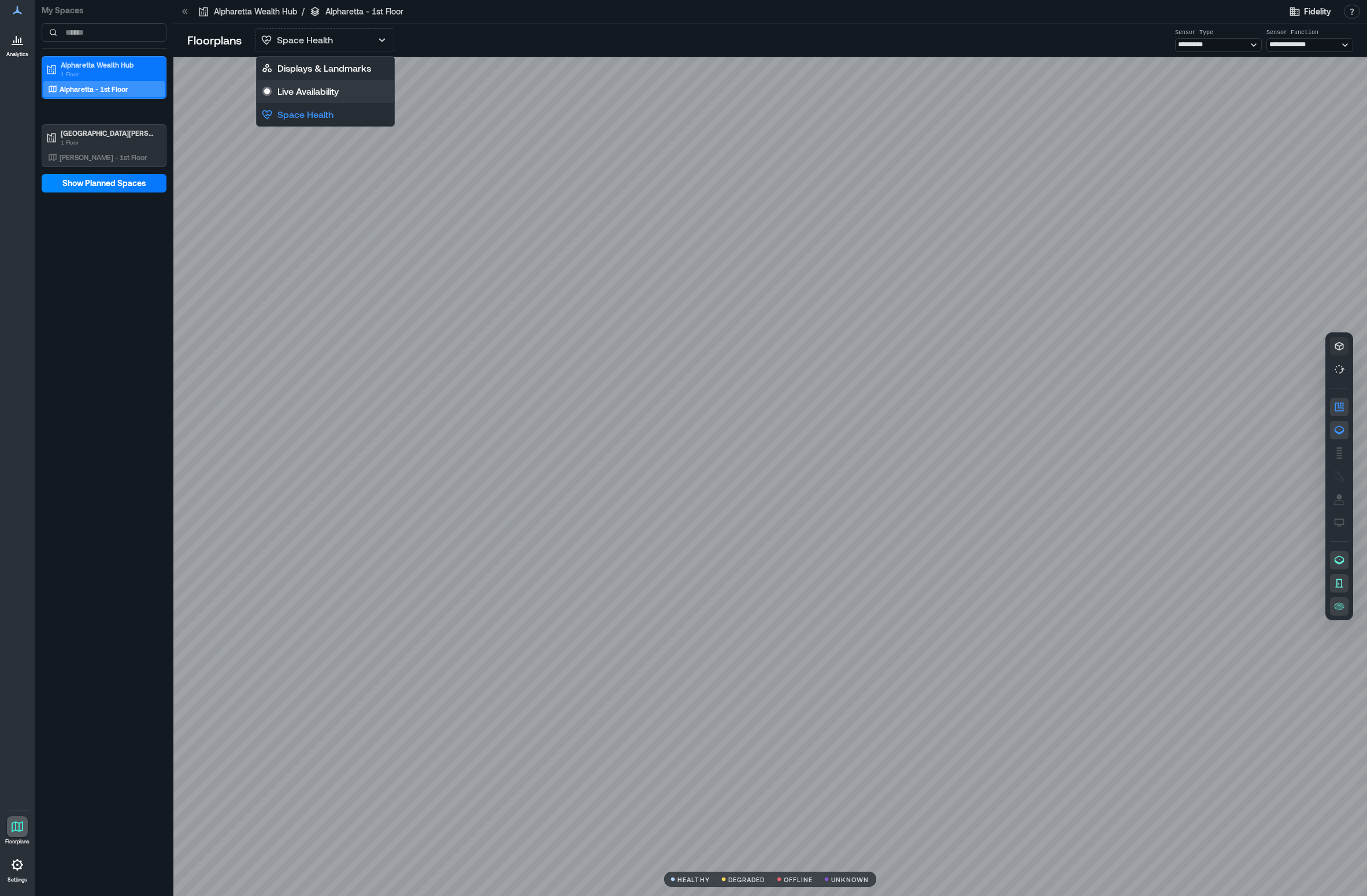
click at [346, 90] on button "Live Availability" at bounding box center [326, 91] width 138 height 23
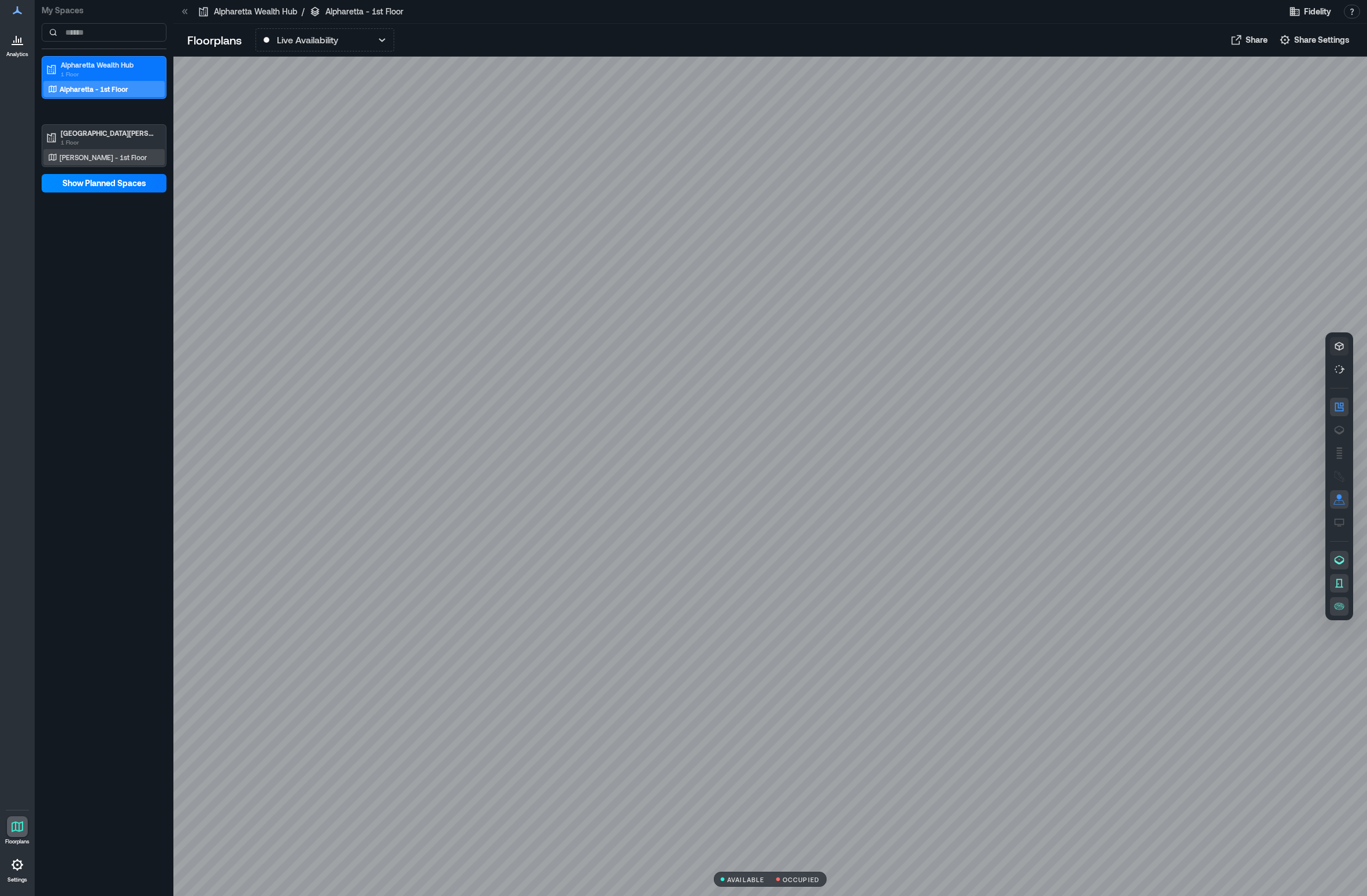
click at [126, 161] on div "[PERSON_NAME] - 1st Floor" at bounding box center [101, 157] width 112 height 12
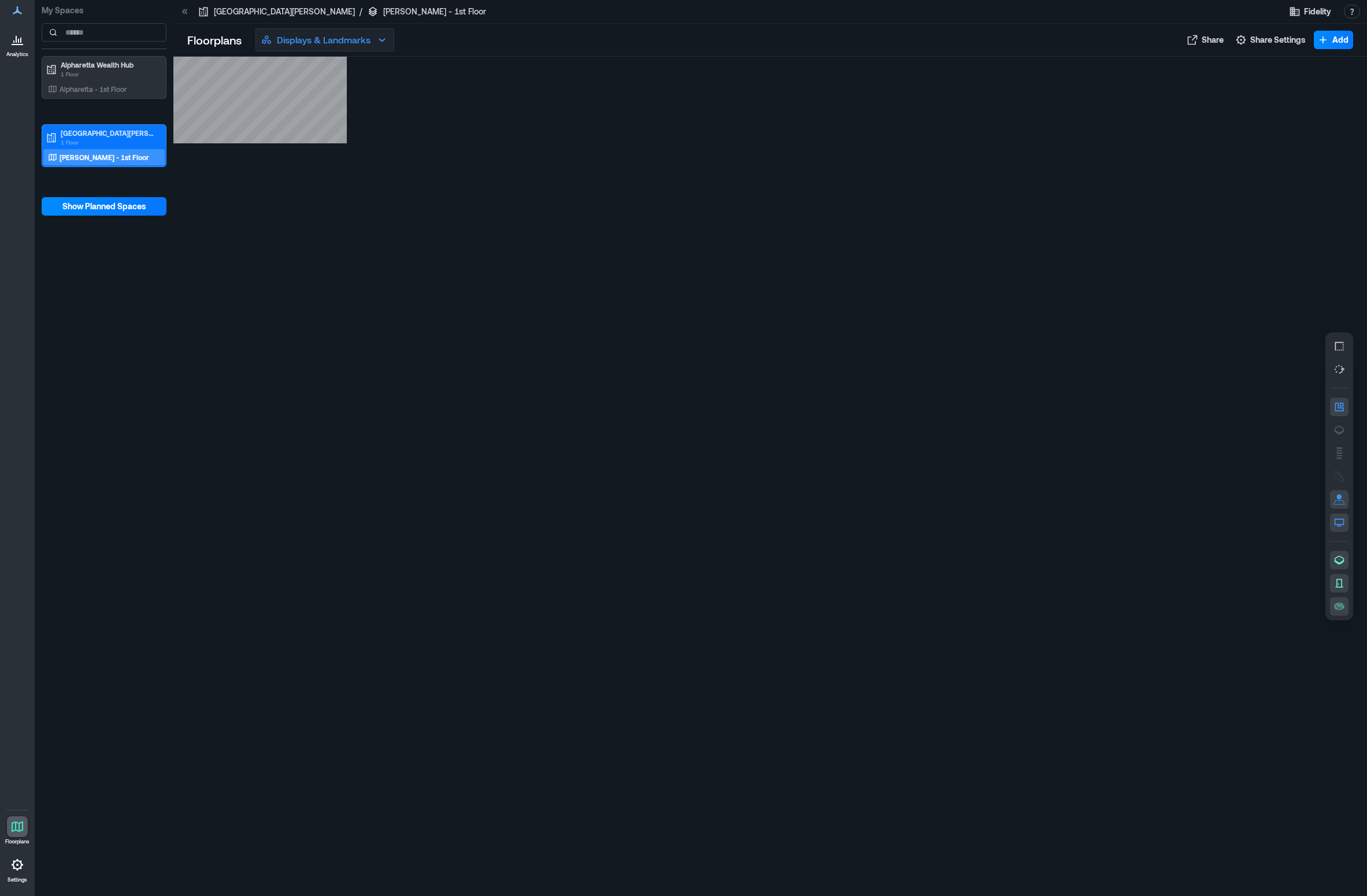
click at [350, 40] on p "Displays & Landmarks" at bounding box center [323, 39] width 94 height 13
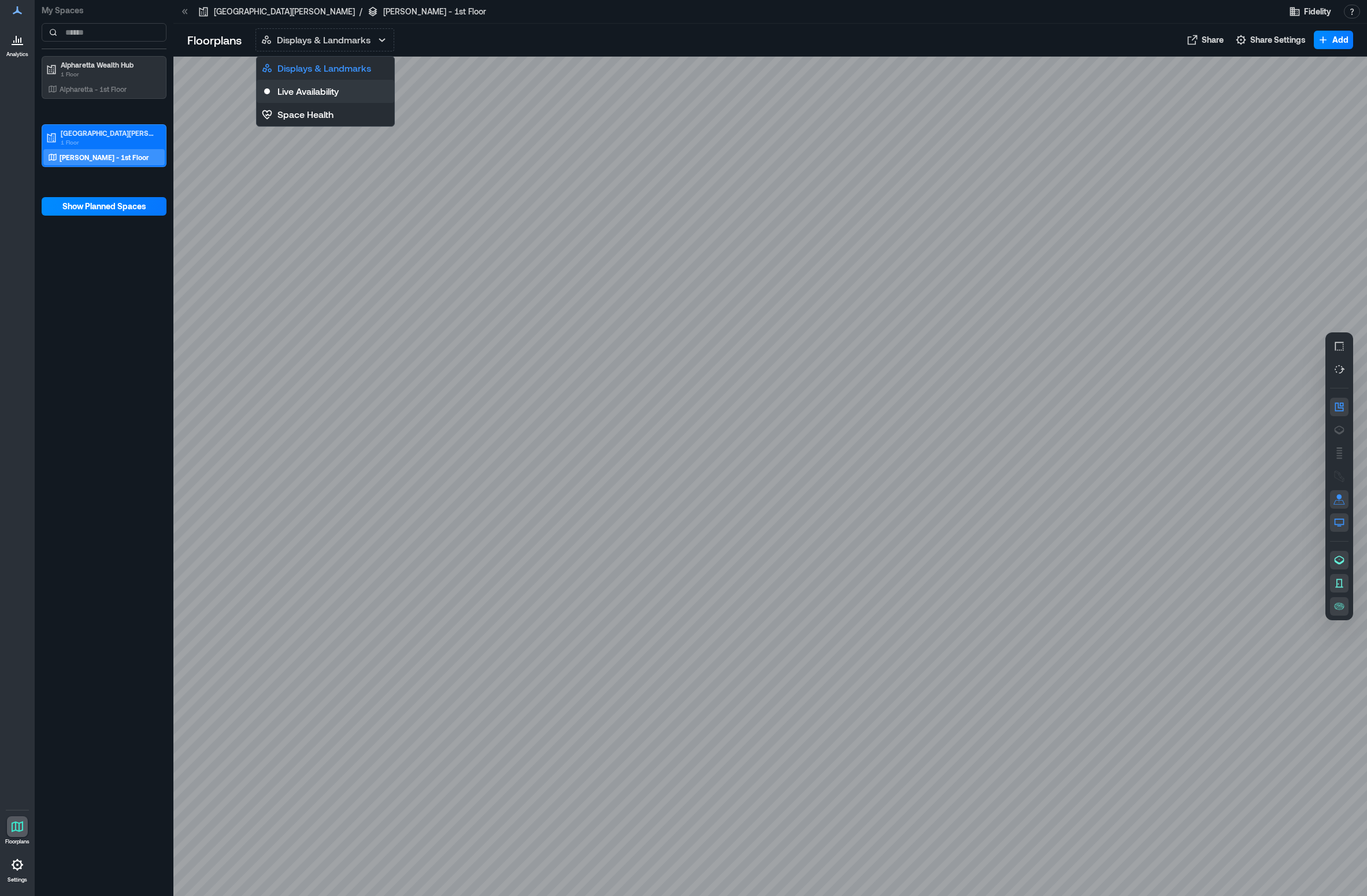
click at [333, 91] on p "Live Availability" at bounding box center [308, 90] width 61 height 13
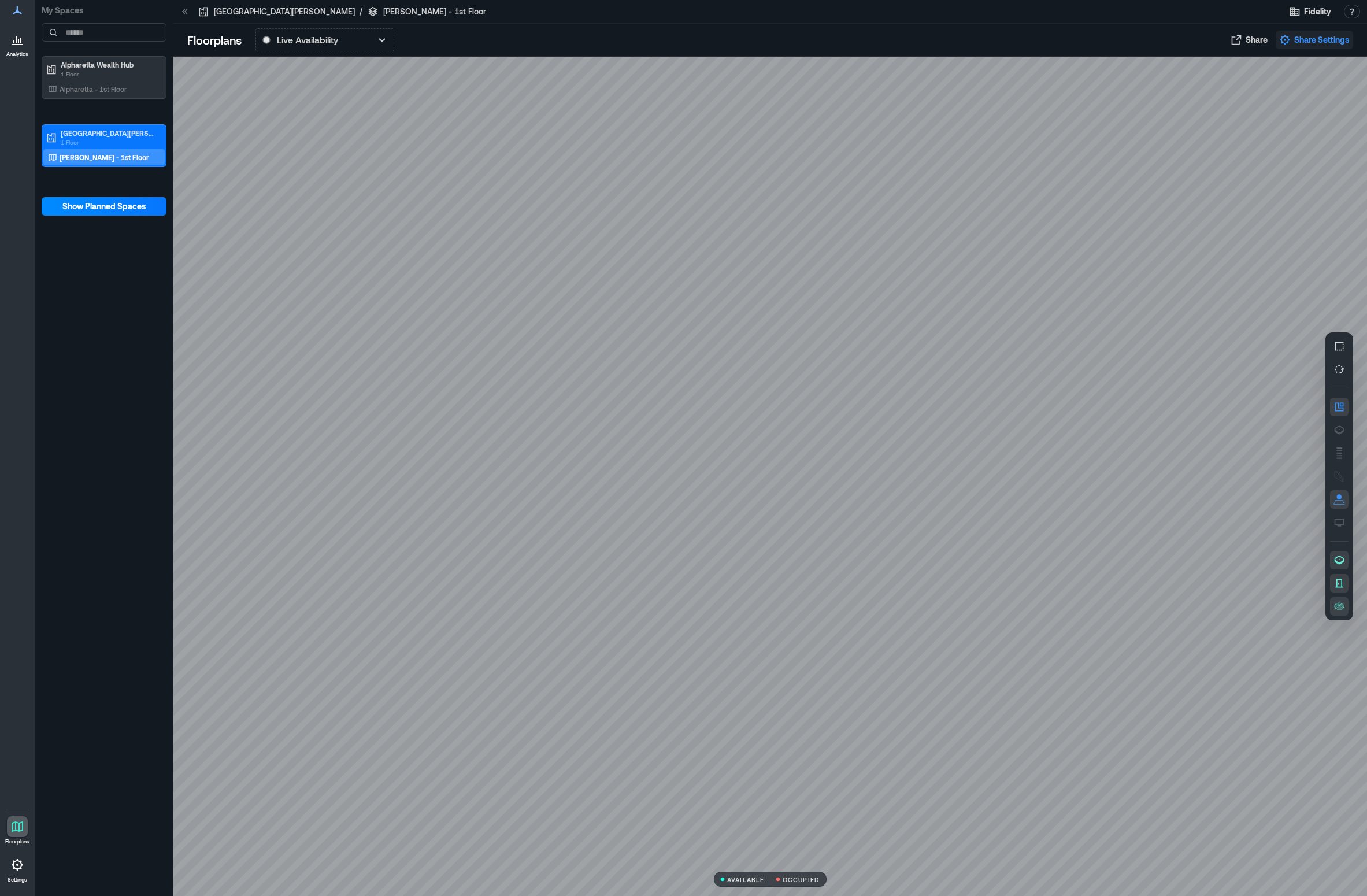
click at [1100, 41] on icon "button" at bounding box center [1285, 39] width 12 height 12
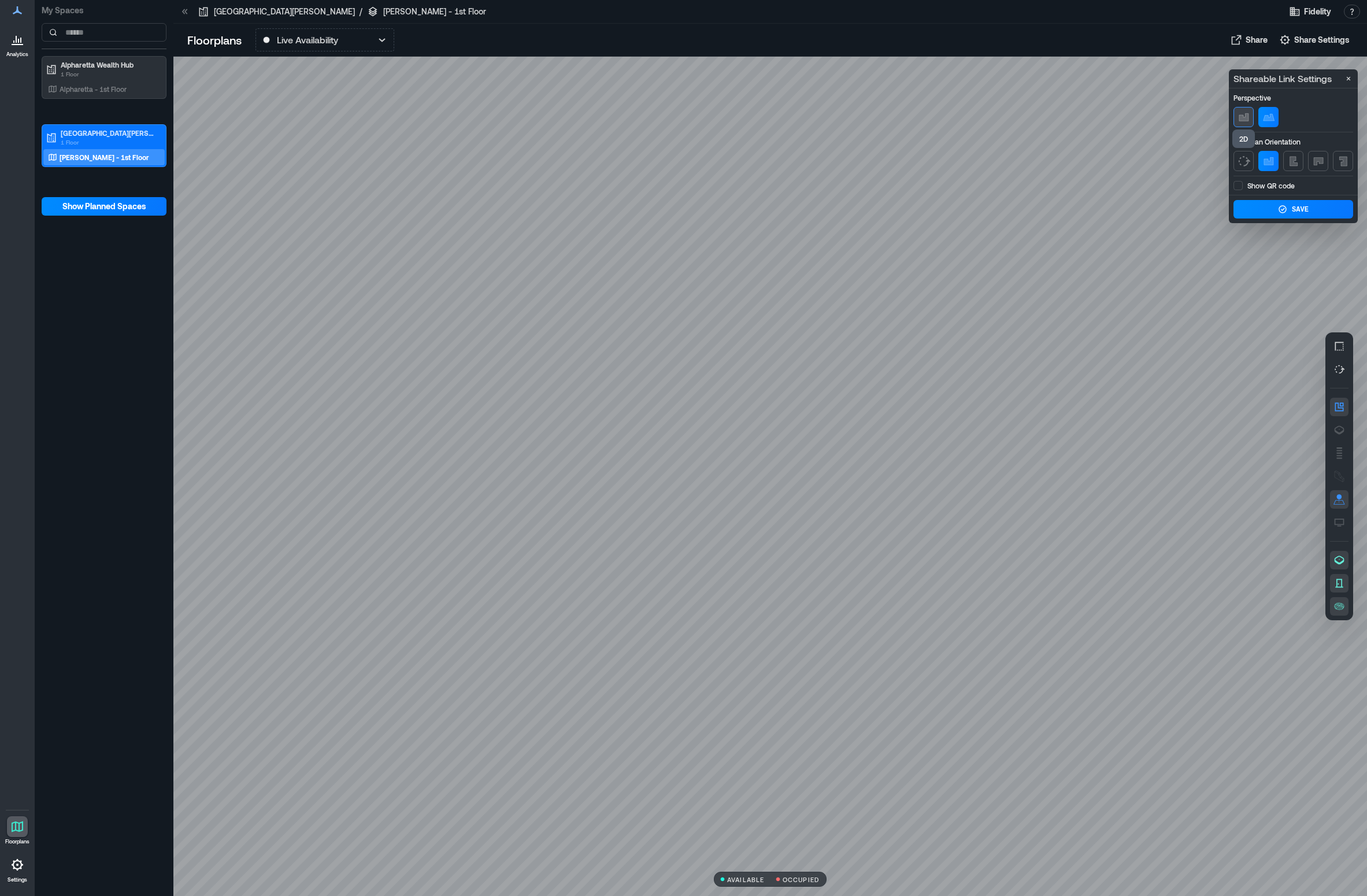
click at [1100, 114] on icon "button" at bounding box center [1243, 116] width 13 height 13
click at [1100, 115] on icon "button" at bounding box center [1277, 116] width 13 height 13
click at [1045, 132] on div at bounding box center [770, 475] width 1193 height 839
click at [483, 292] on div at bounding box center [770, 475] width 1193 height 839
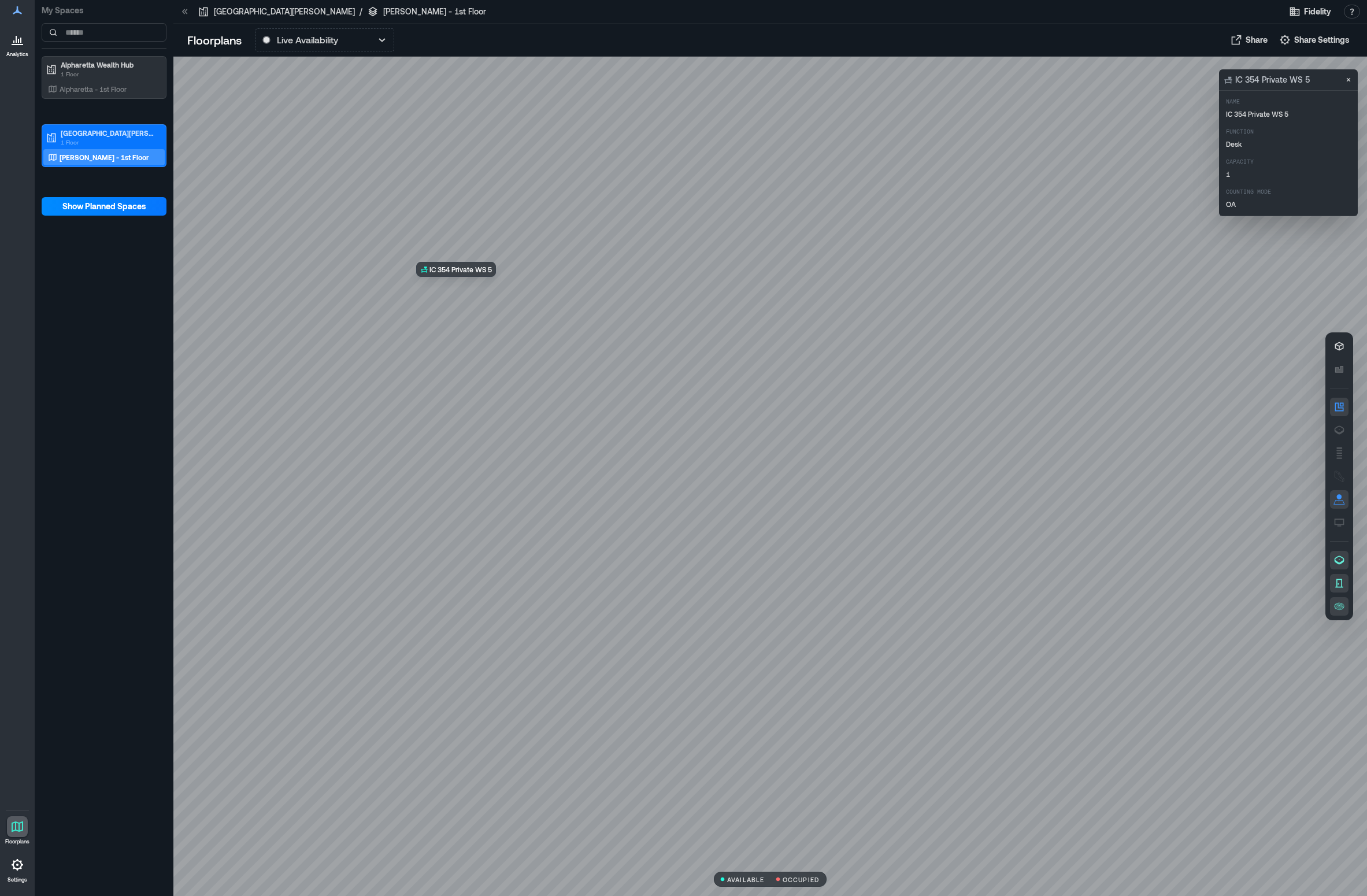
click at [483, 292] on div at bounding box center [770, 475] width 1193 height 839
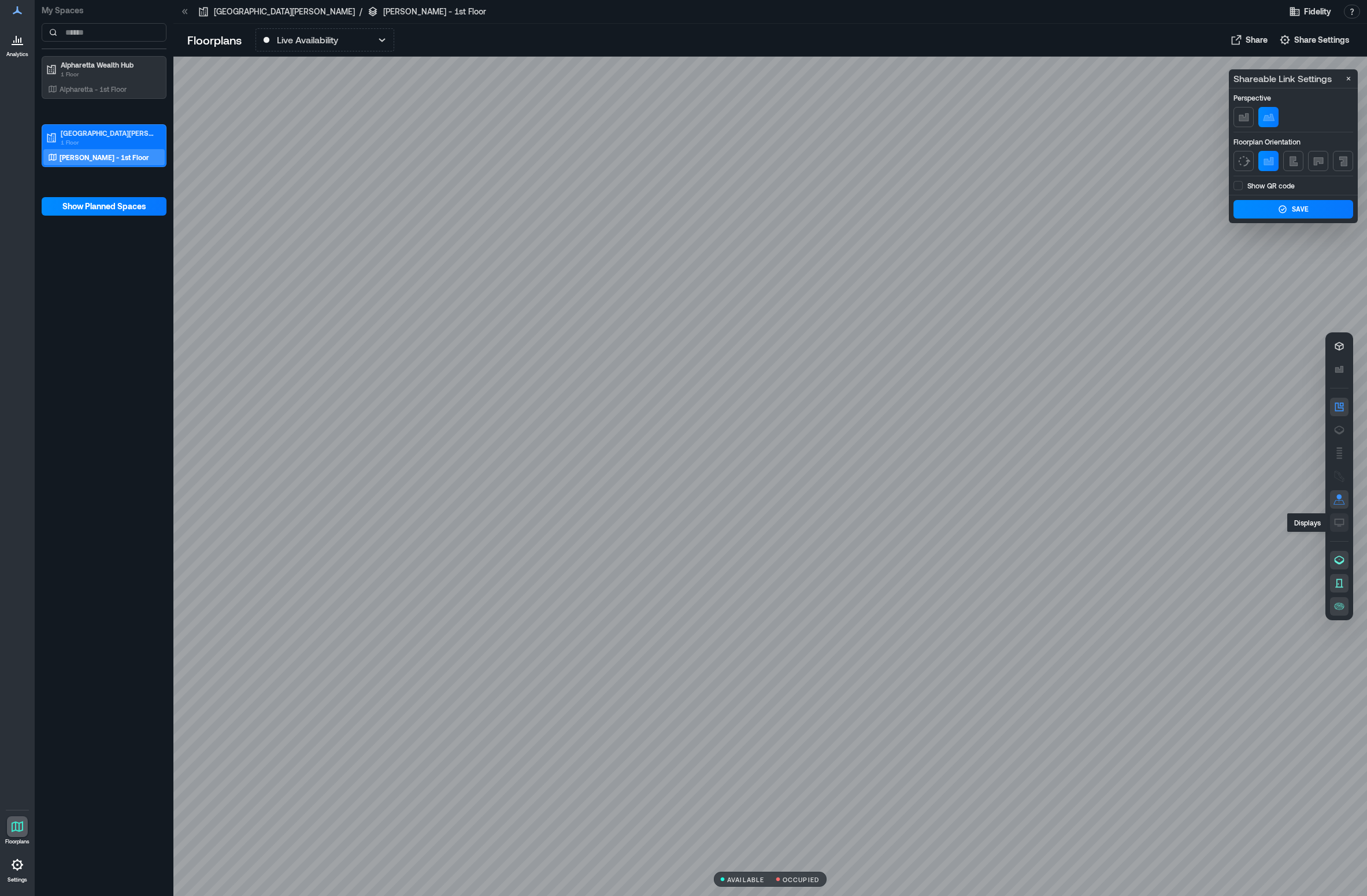
click at [1100, 521] on icon "button" at bounding box center [1338, 522] width 12 height 12
click at [1100, 430] on icon "button" at bounding box center [1339, 431] width 10 height 9
click at [1100, 345] on icon "button" at bounding box center [1339, 346] width 9 height 9
drag, startPoint x: 1134, startPoint y: 384, endPoint x: 956, endPoint y: 434, distance: 184.9
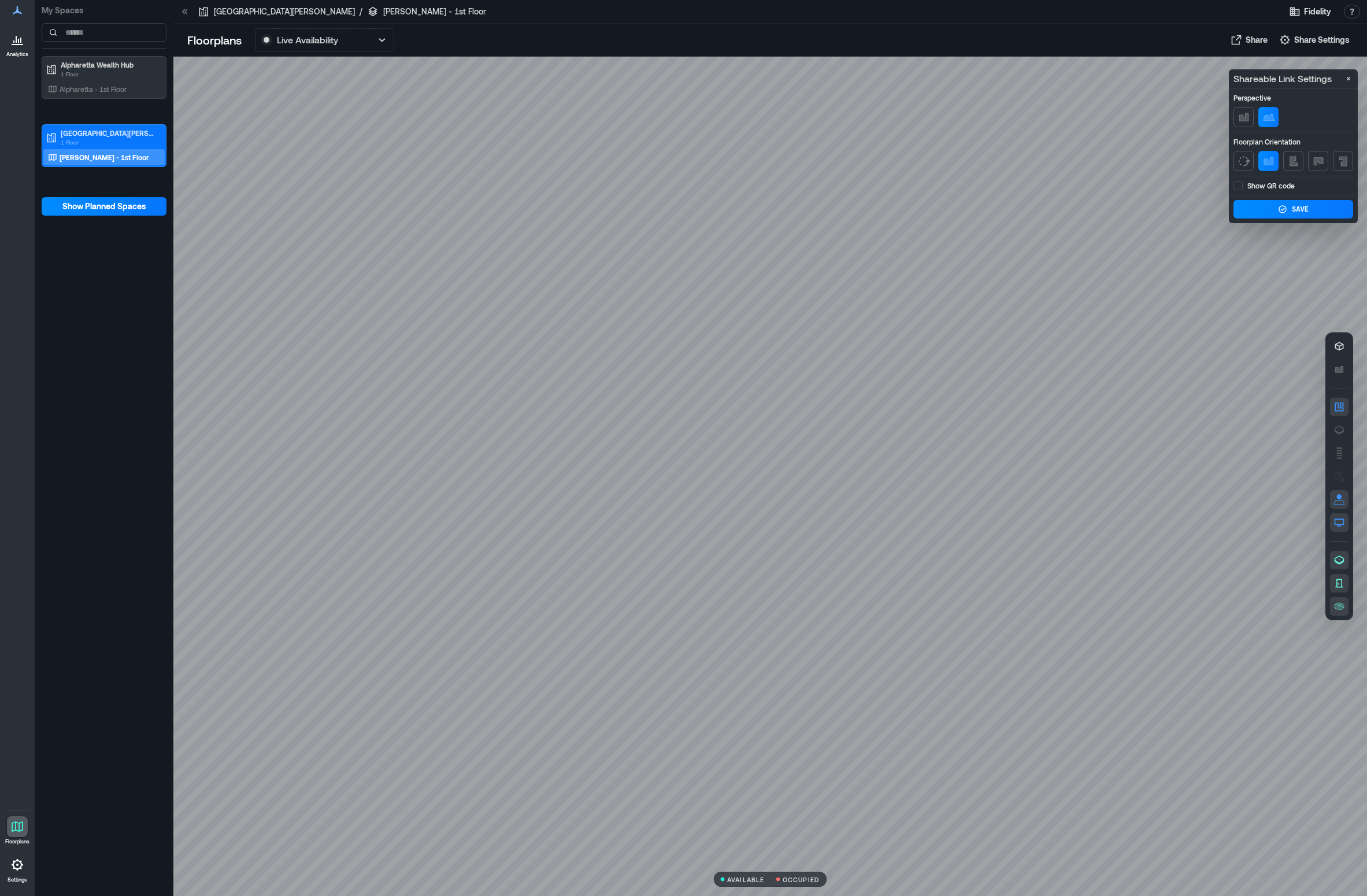
click at [956, 434] on div at bounding box center [770, 475] width 1193 height 839
click at [94, 92] on p "Alpharetta - 1st Floor" at bounding box center [92, 89] width 67 height 9
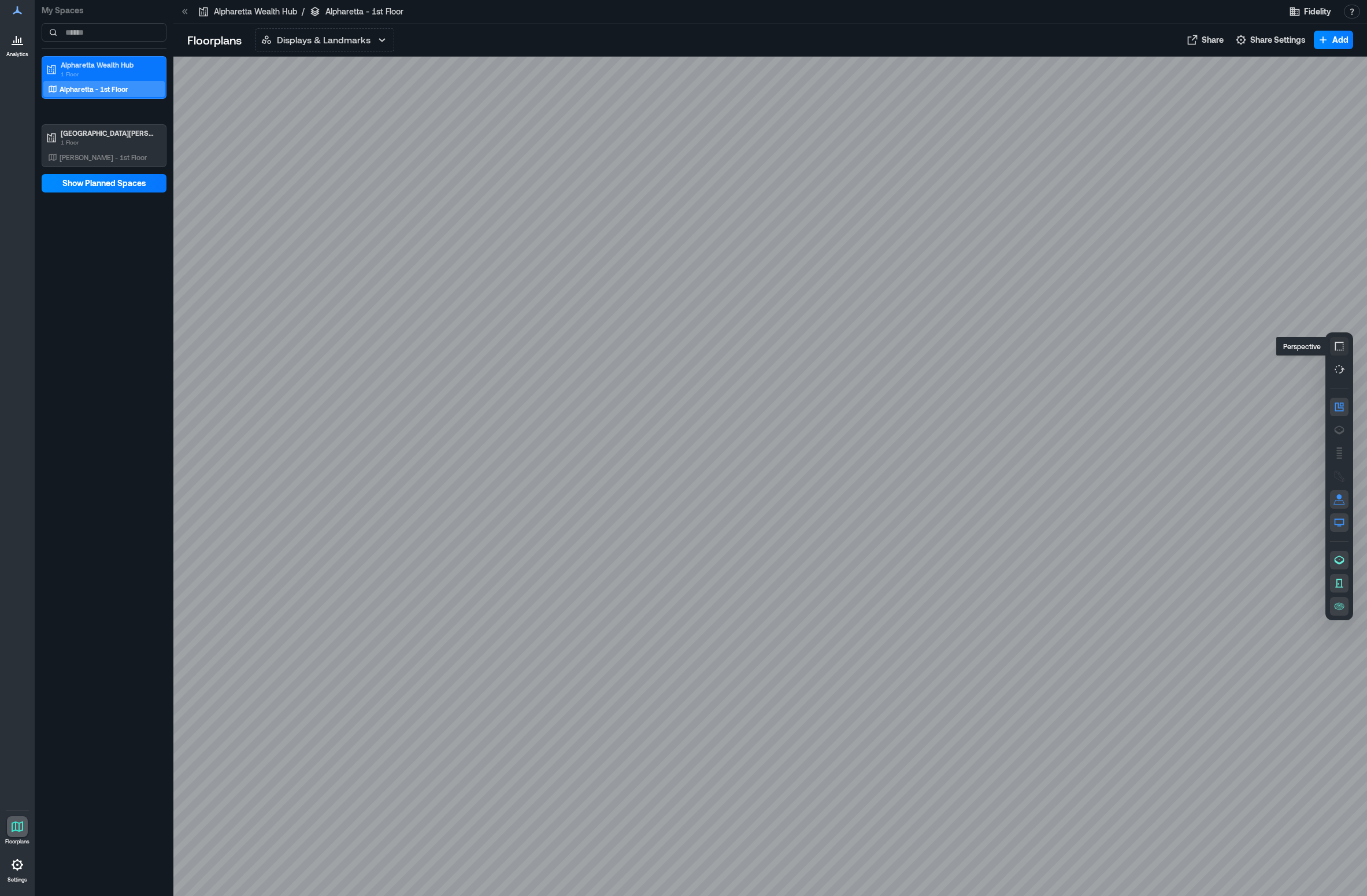
click at [1100, 349] on icon "button" at bounding box center [1338, 346] width 12 height 12
click at [315, 43] on p "Displays & Landmarks" at bounding box center [323, 39] width 94 height 13
click at [310, 95] on p "Live Availability" at bounding box center [308, 90] width 61 height 13
click at [223, 614] on div at bounding box center [770, 475] width 1193 height 839
click at [169, 353] on div "My Spaces Alpharetta Wealth Hub 1 Floor Alpharetta - 1st Floor [GEOGRAPHIC_DATA…" at bounding box center [104, 448] width 139 height 896
